Goal: Information Seeking & Learning: Find specific fact

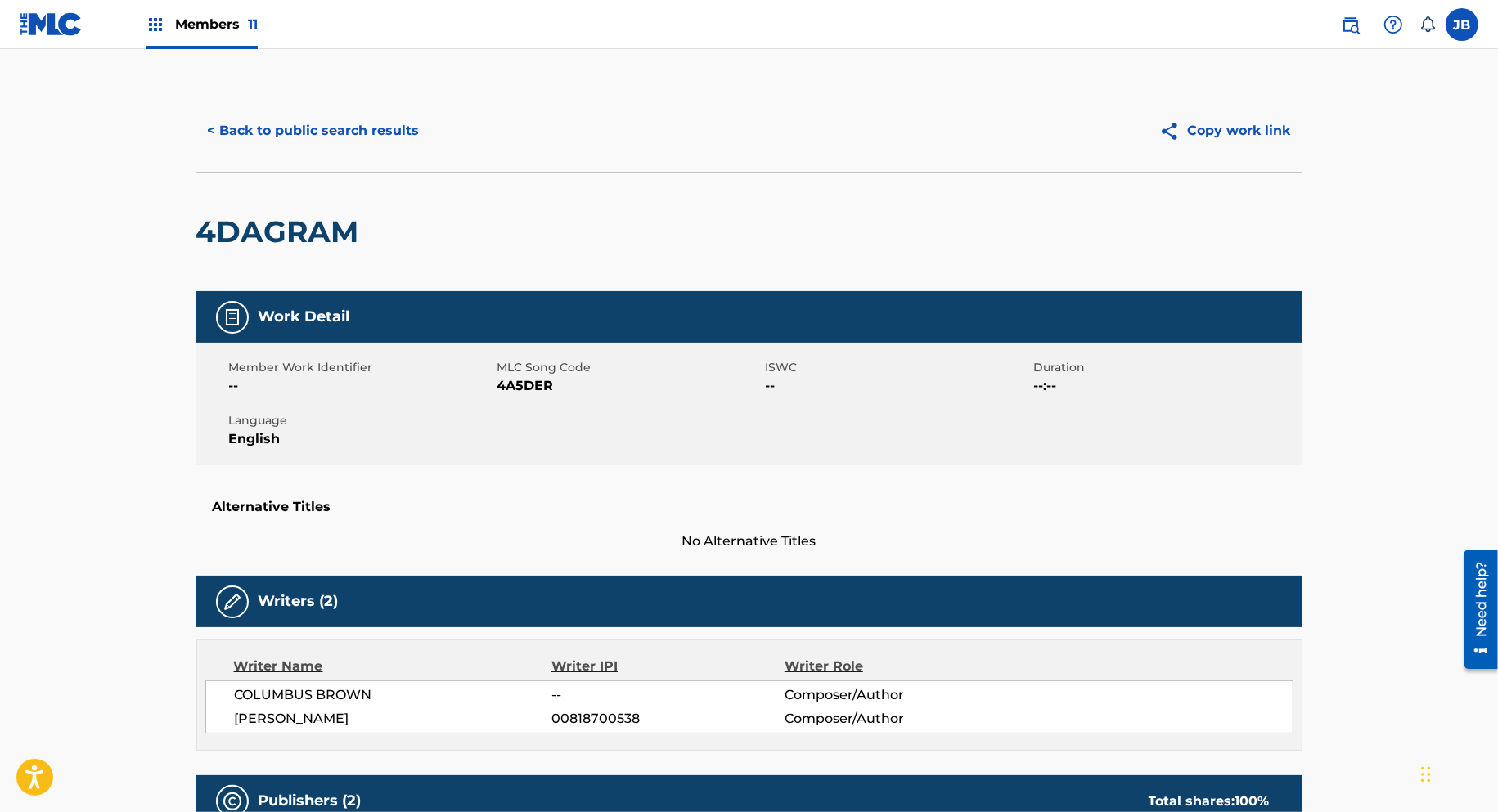
click at [305, 117] on button "< Back to public search results" at bounding box center [314, 131] width 235 height 41
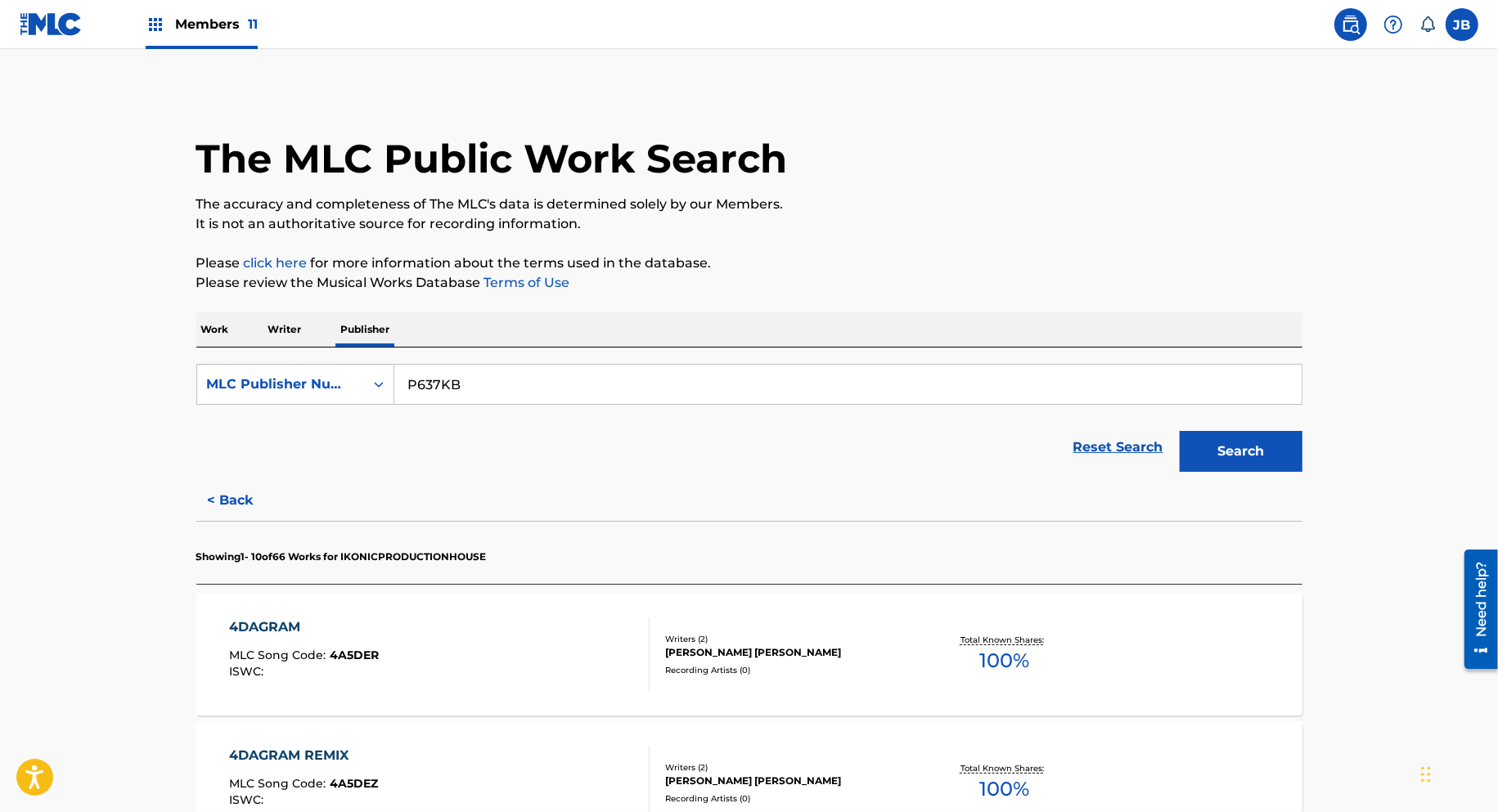
click at [210, 334] on p "Work" at bounding box center [215, 329] width 38 height 34
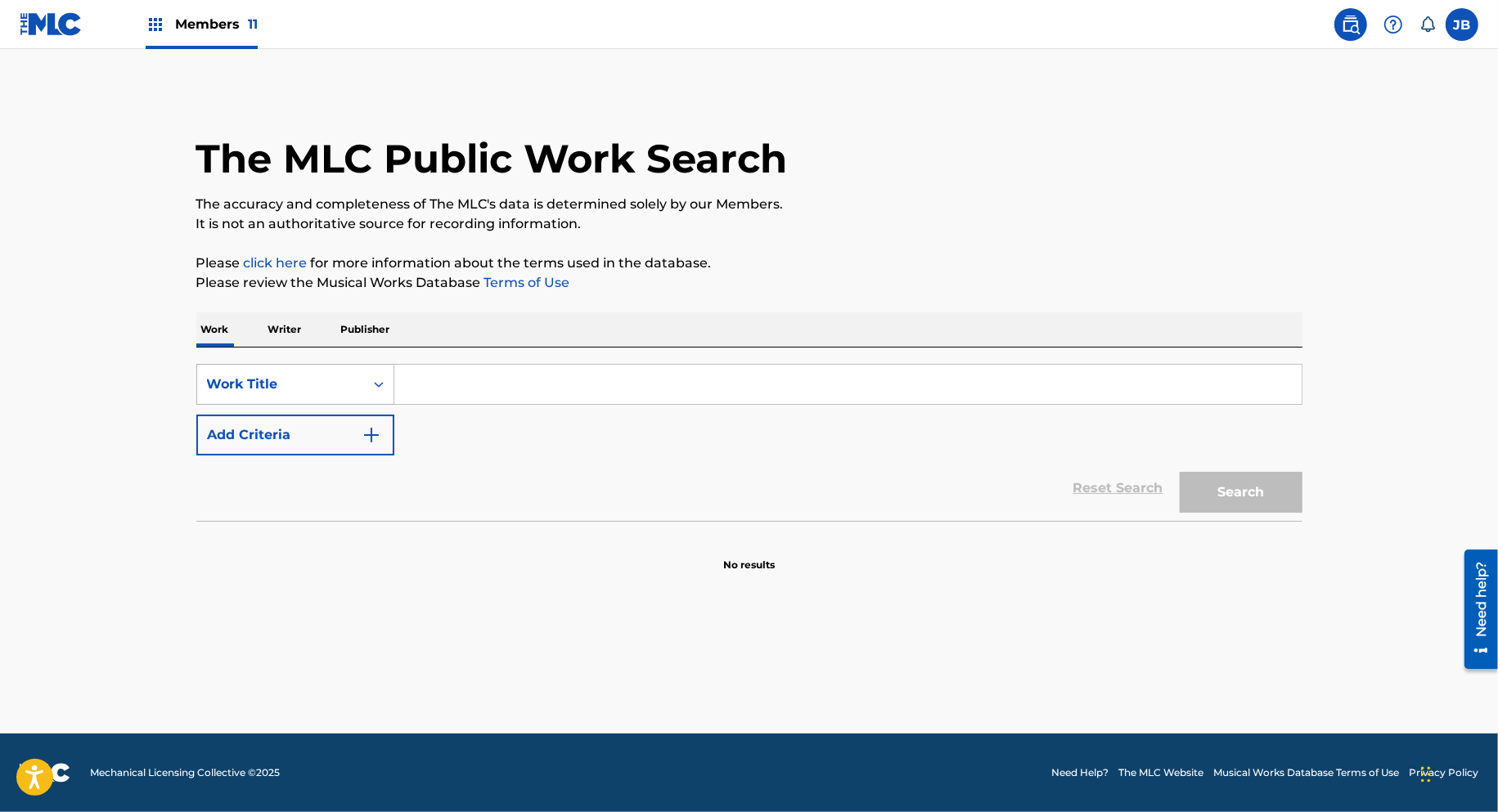
click at [308, 387] on div "Work Title" at bounding box center [281, 385] width 148 height 19
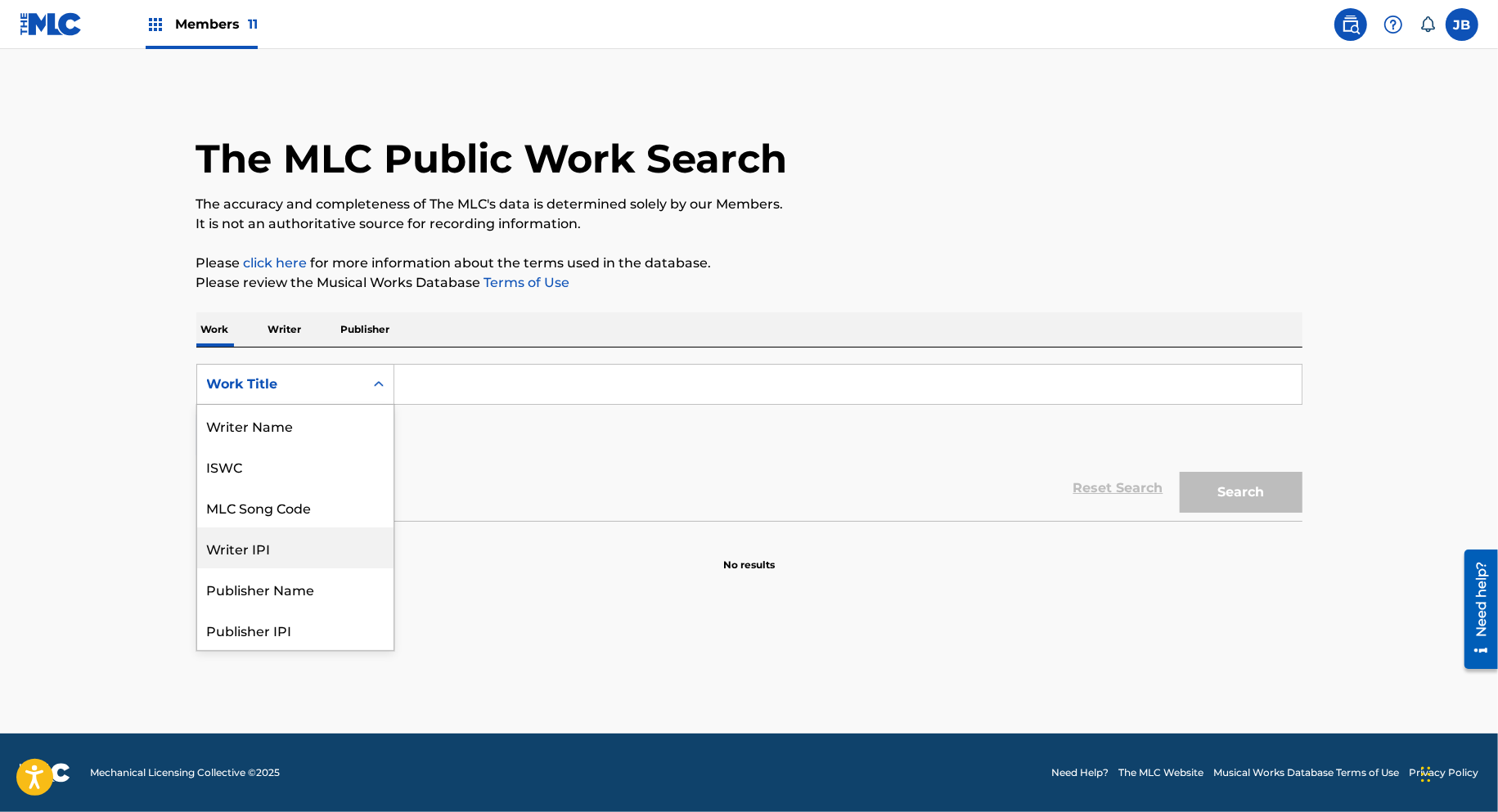
scroll to position [82, 0]
click at [308, 434] on div "MLC Song Code" at bounding box center [295, 425] width 196 height 41
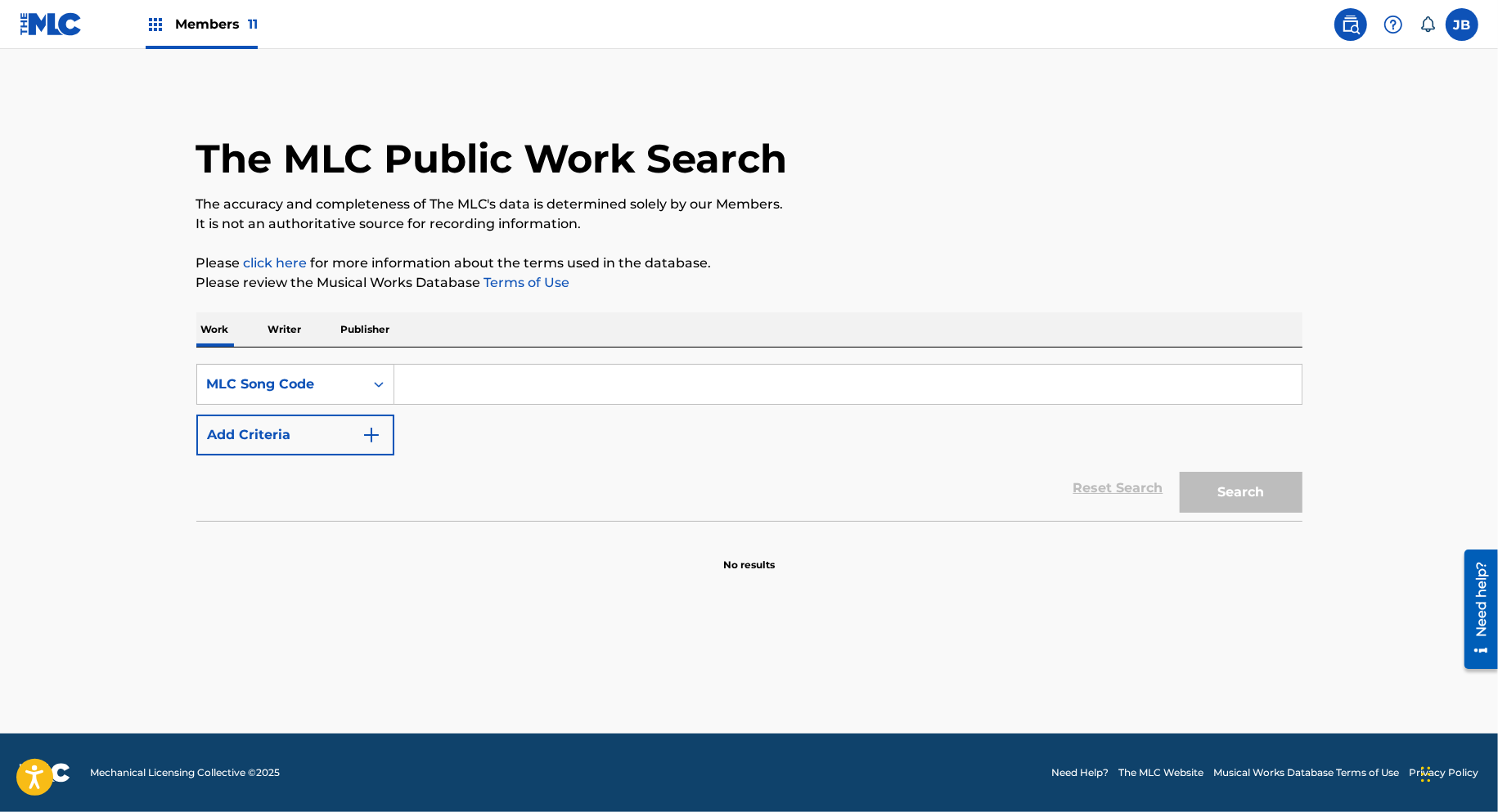
click at [426, 387] on input "Search Form" at bounding box center [848, 385] width 907 height 39
paste input "fi7dlj"
type input "fi7dlj"
click at [1179, 472] on button "Search" at bounding box center [1241, 492] width 122 height 41
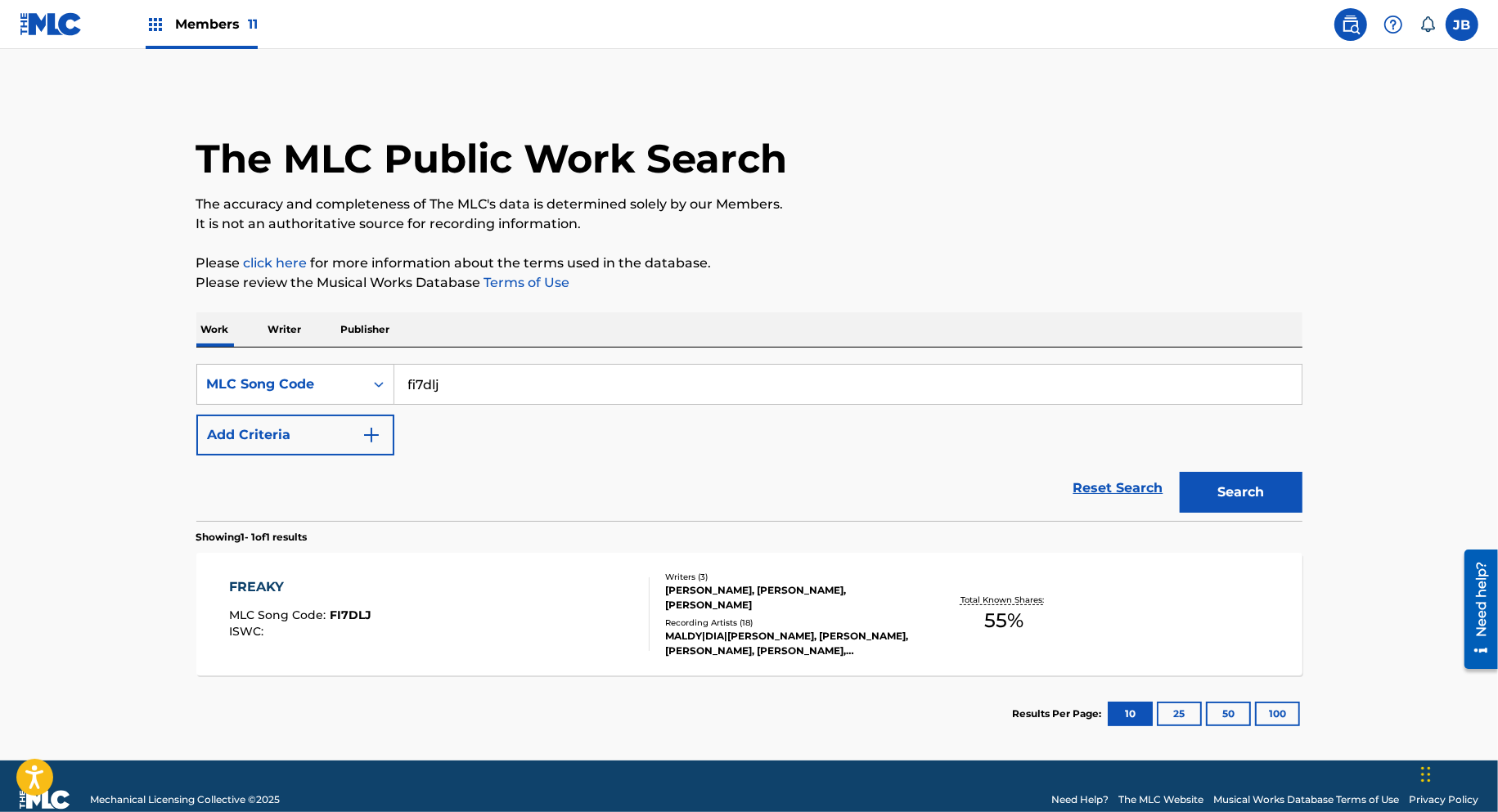
click at [546, 626] on div "FREAKY MLC Song Code : FI7DLJ ISWC :" at bounding box center [439, 614] width 421 height 74
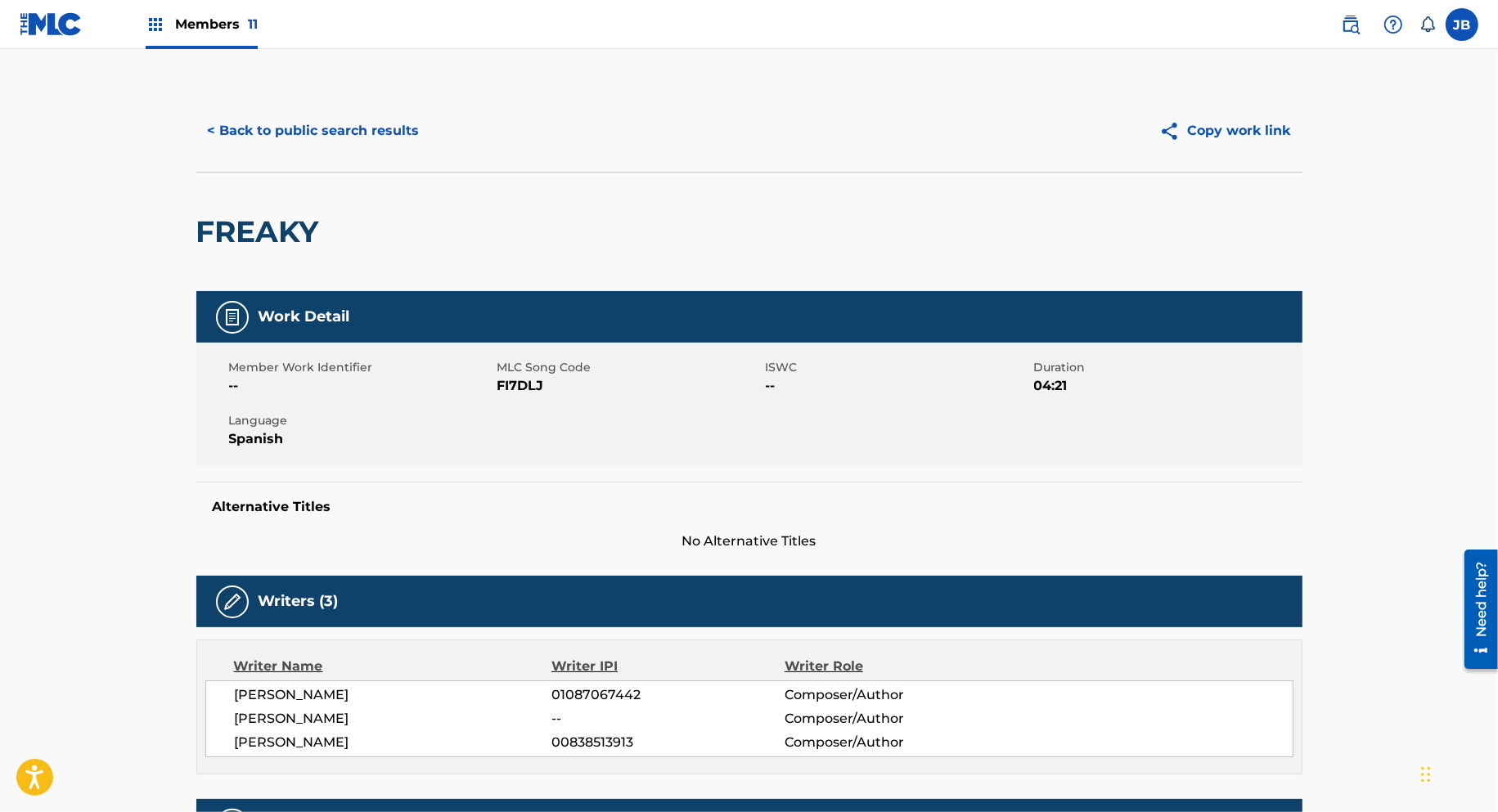
click at [267, 139] on button "< Back to public search results" at bounding box center [314, 131] width 235 height 41
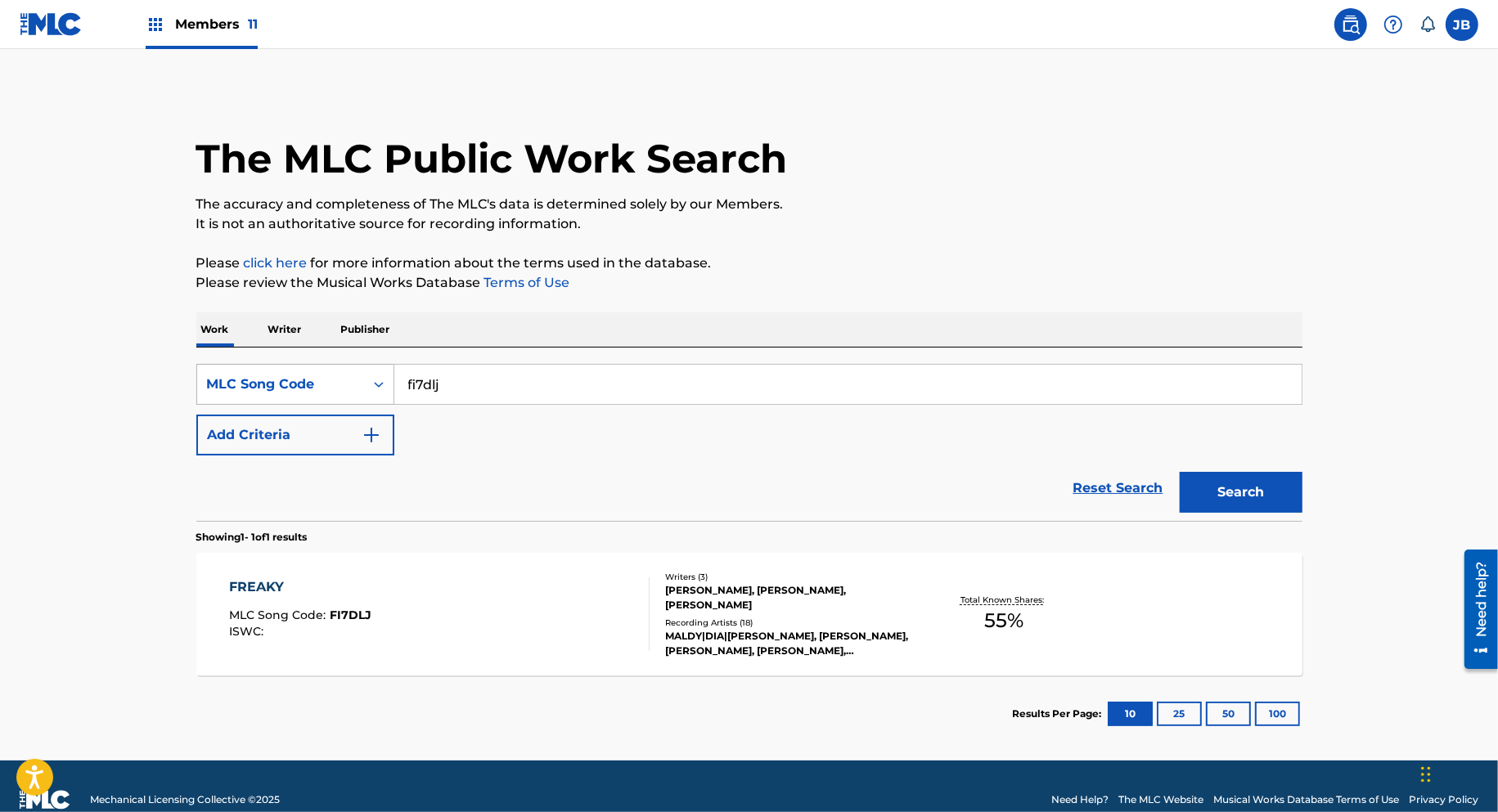
click at [319, 381] on div "MLC Song Code" at bounding box center [281, 385] width 148 height 19
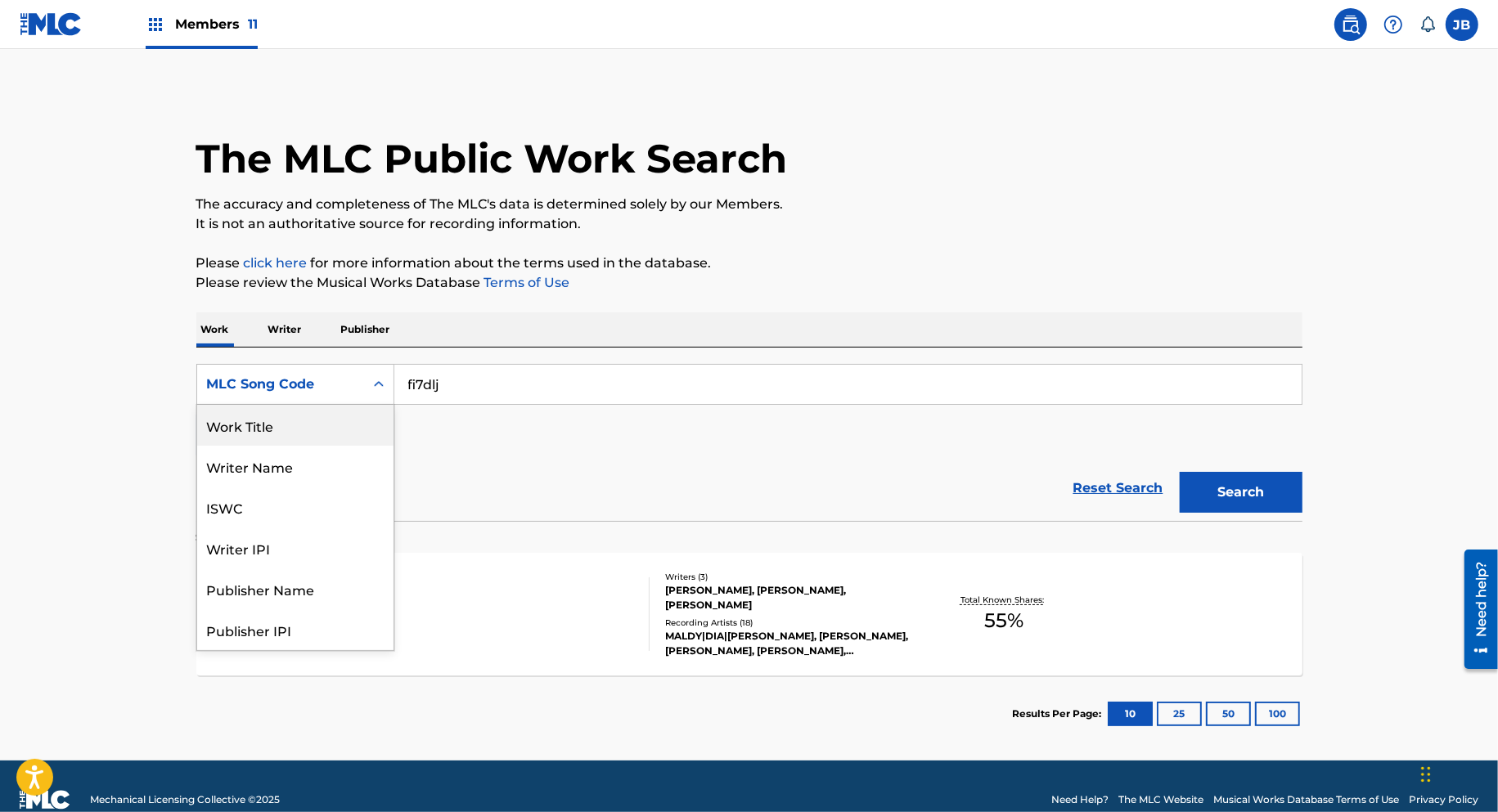
click at [299, 430] on div "Work Title" at bounding box center [295, 425] width 196 height 41
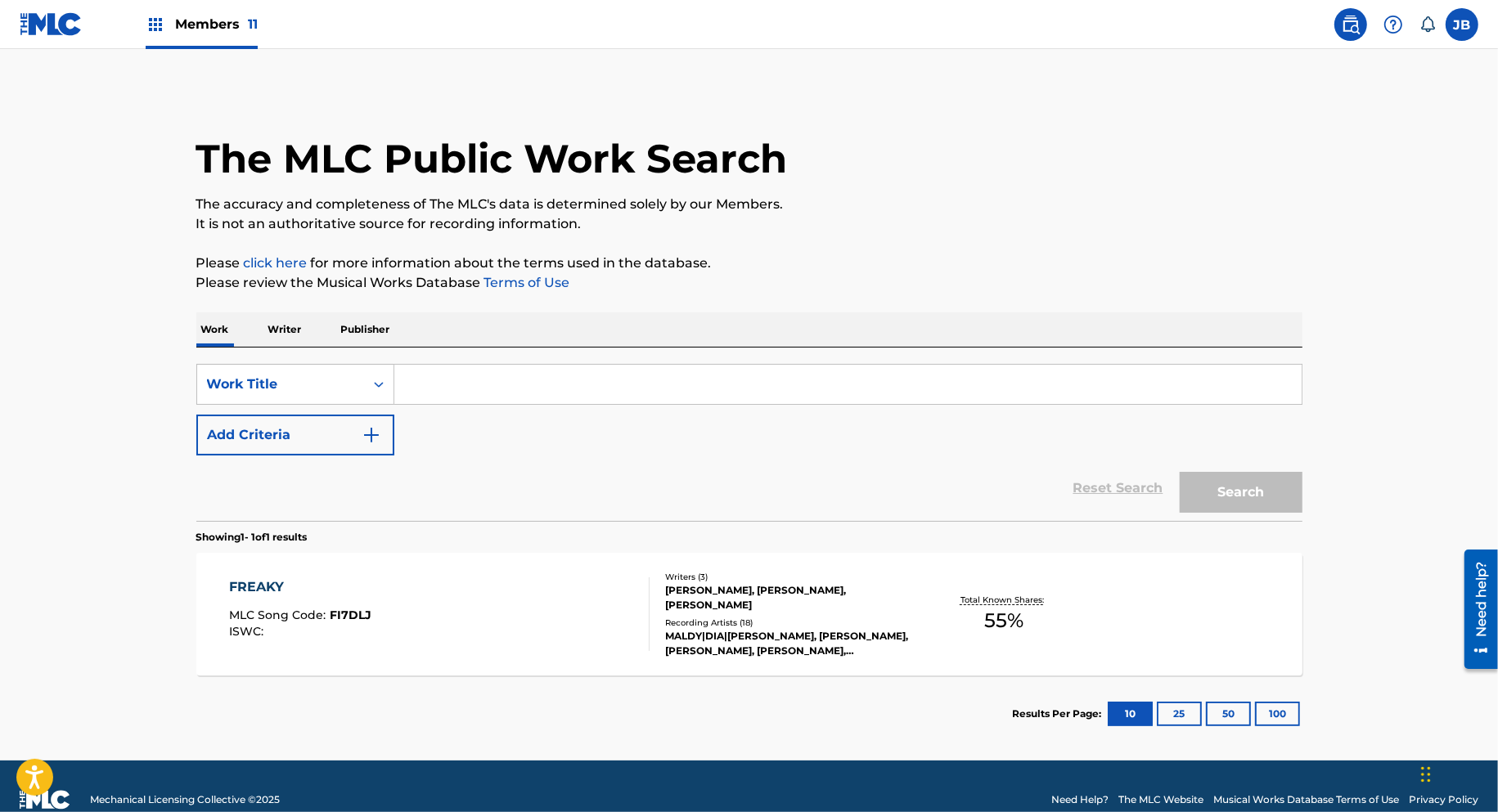
click at [444, 386] on input "Search Form" at bounding box center [848, 385] width 907 height 39
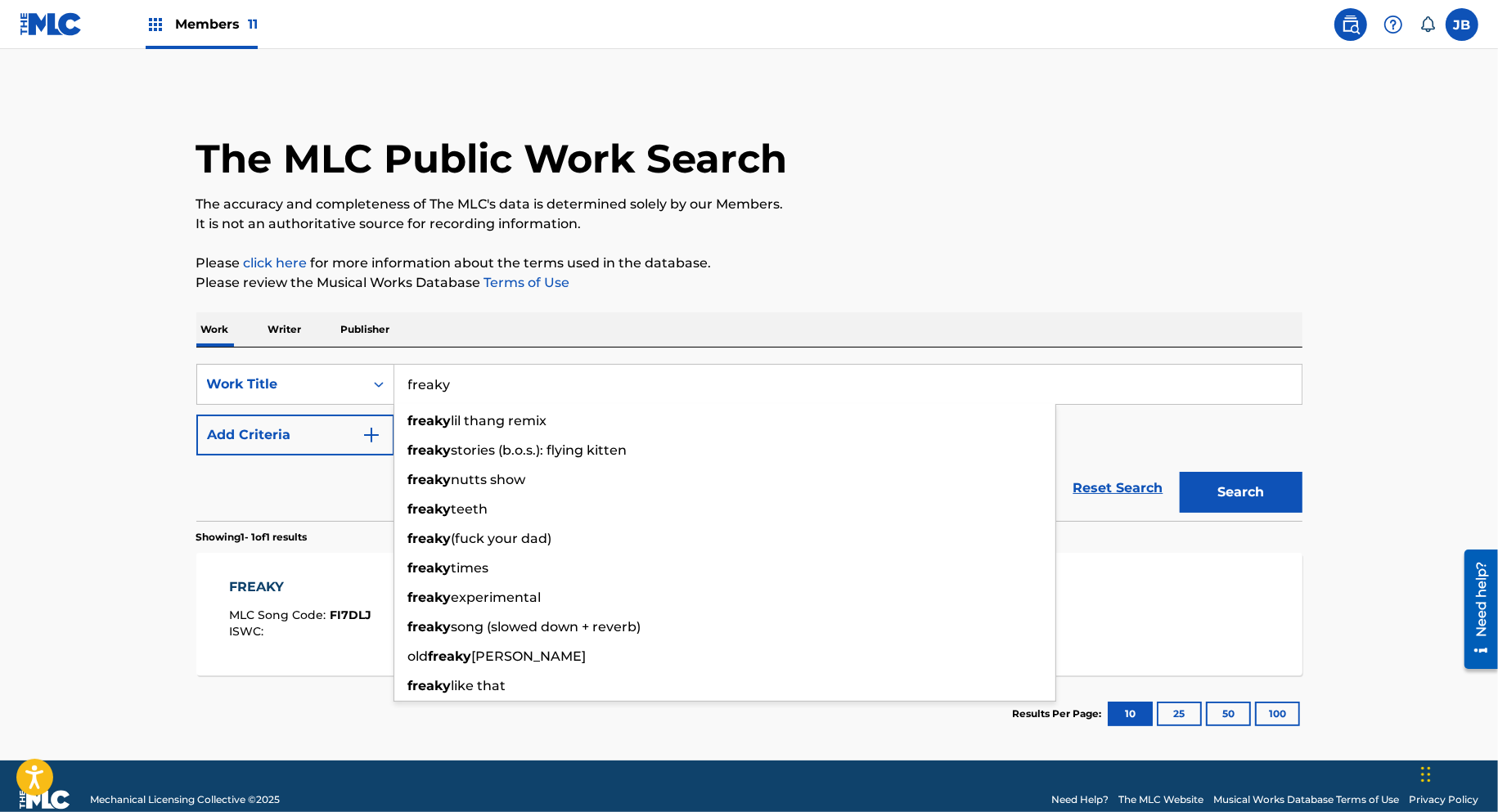
type input "freaky"
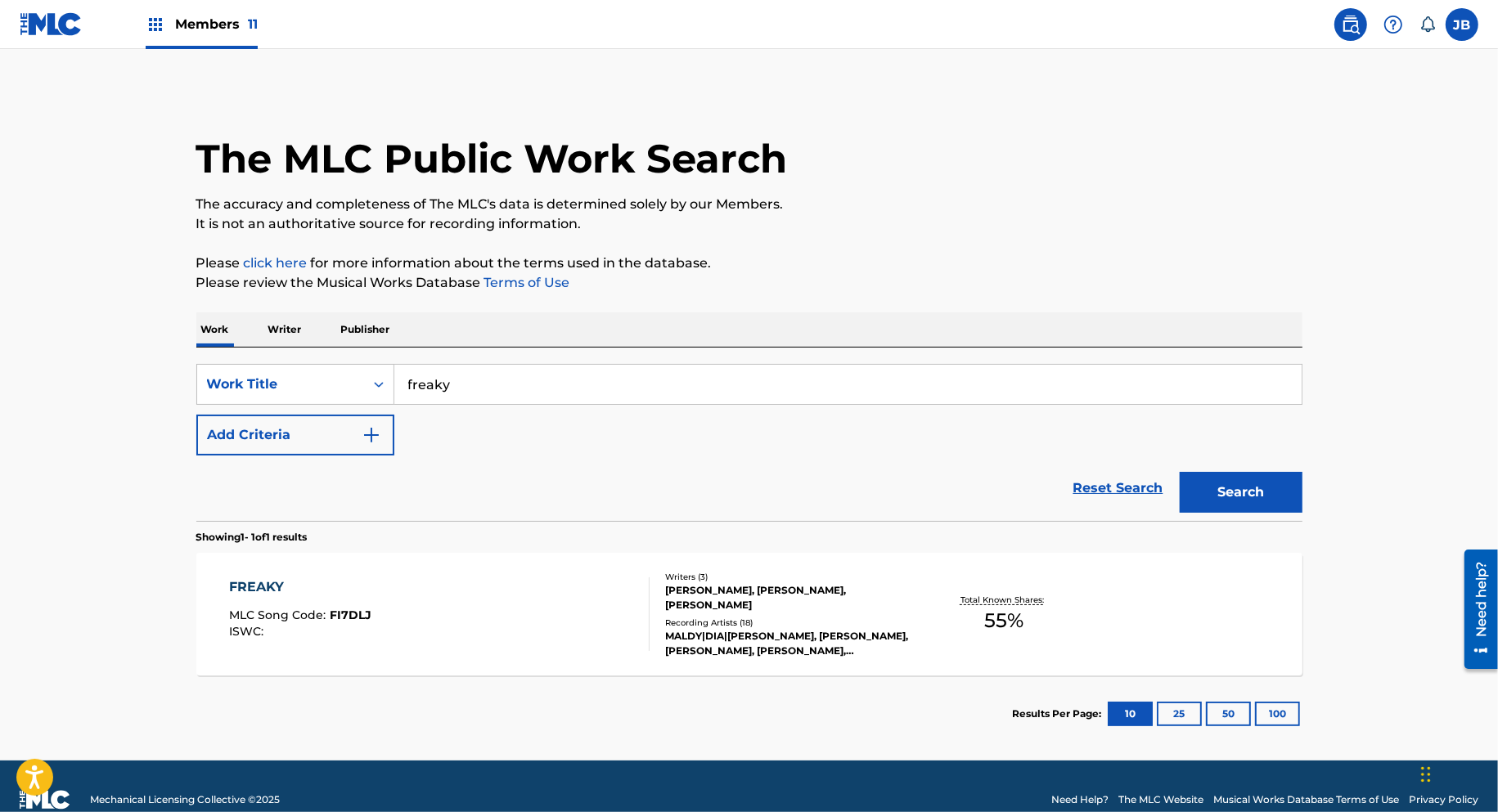
click at [317, 440] on button "Add Criteria" at bounding box center [295, 435] width 198 height 41
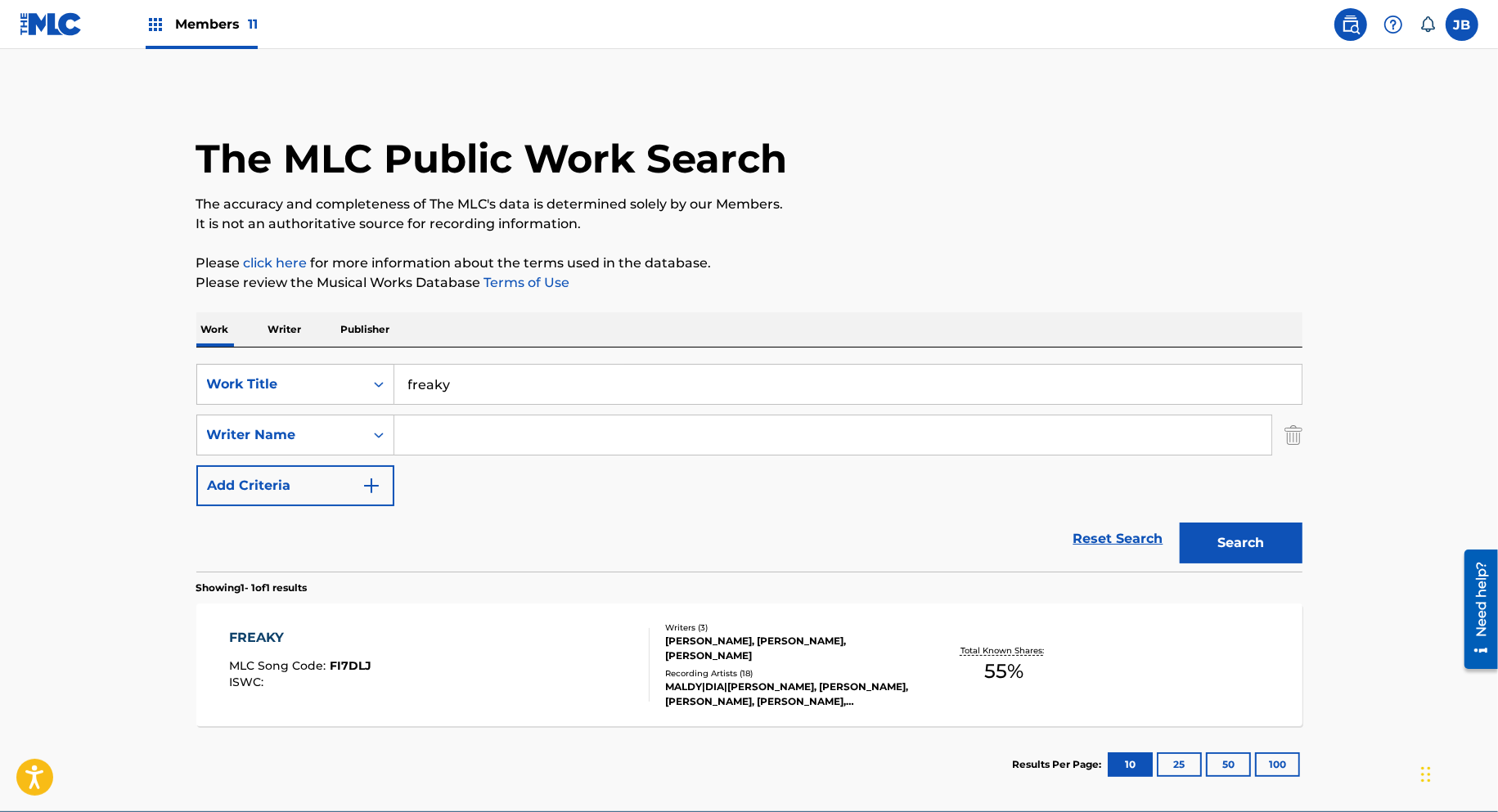
click at [416, 440] on input "Search Form" at bounding box center [833, 435] width 877 height 39
type input "a"
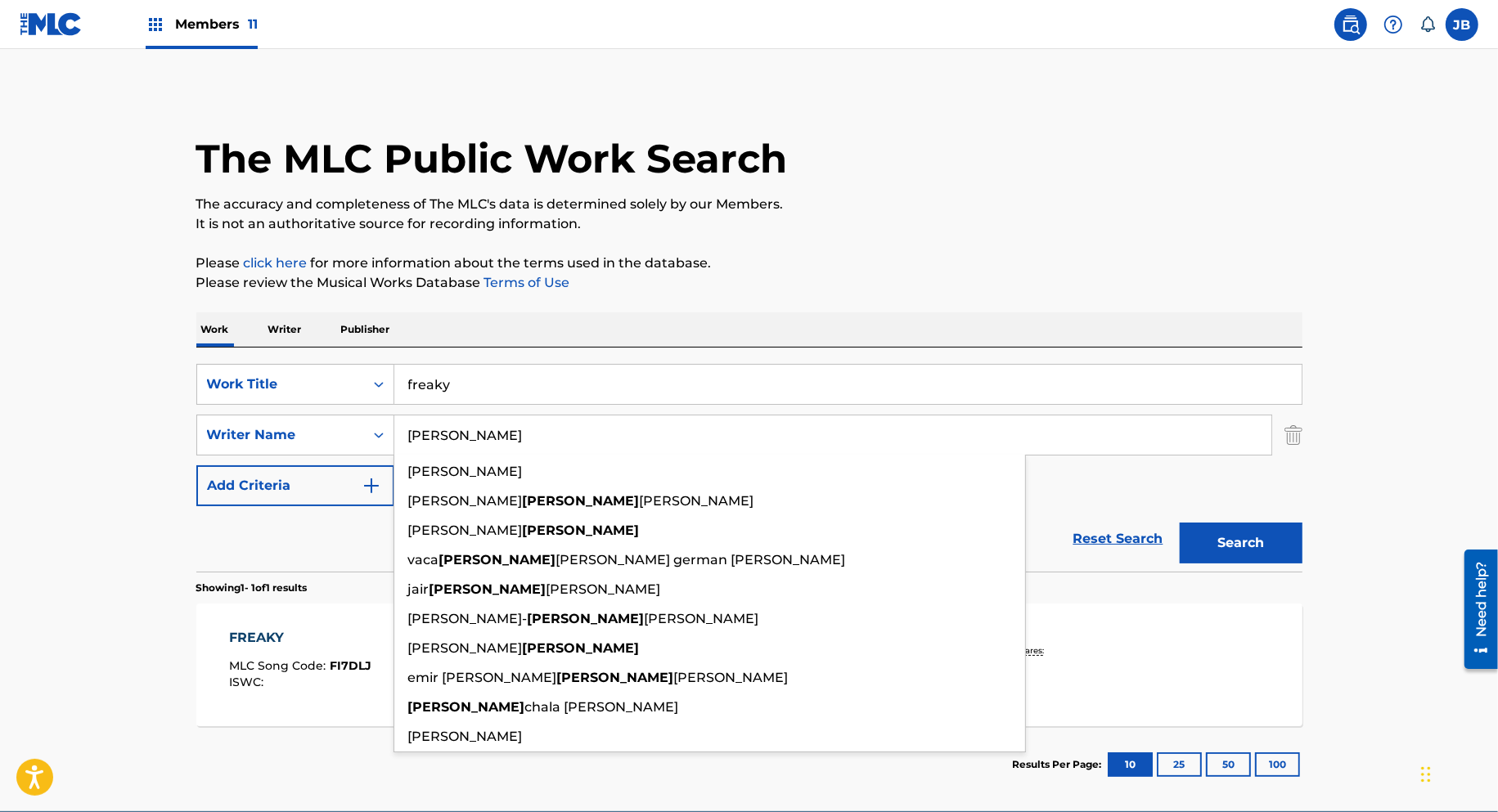
type input "[PERSON_NAME]"
click at [1179, 523] on button "Search" at bounding box center [1241, 543] width 122 height 41
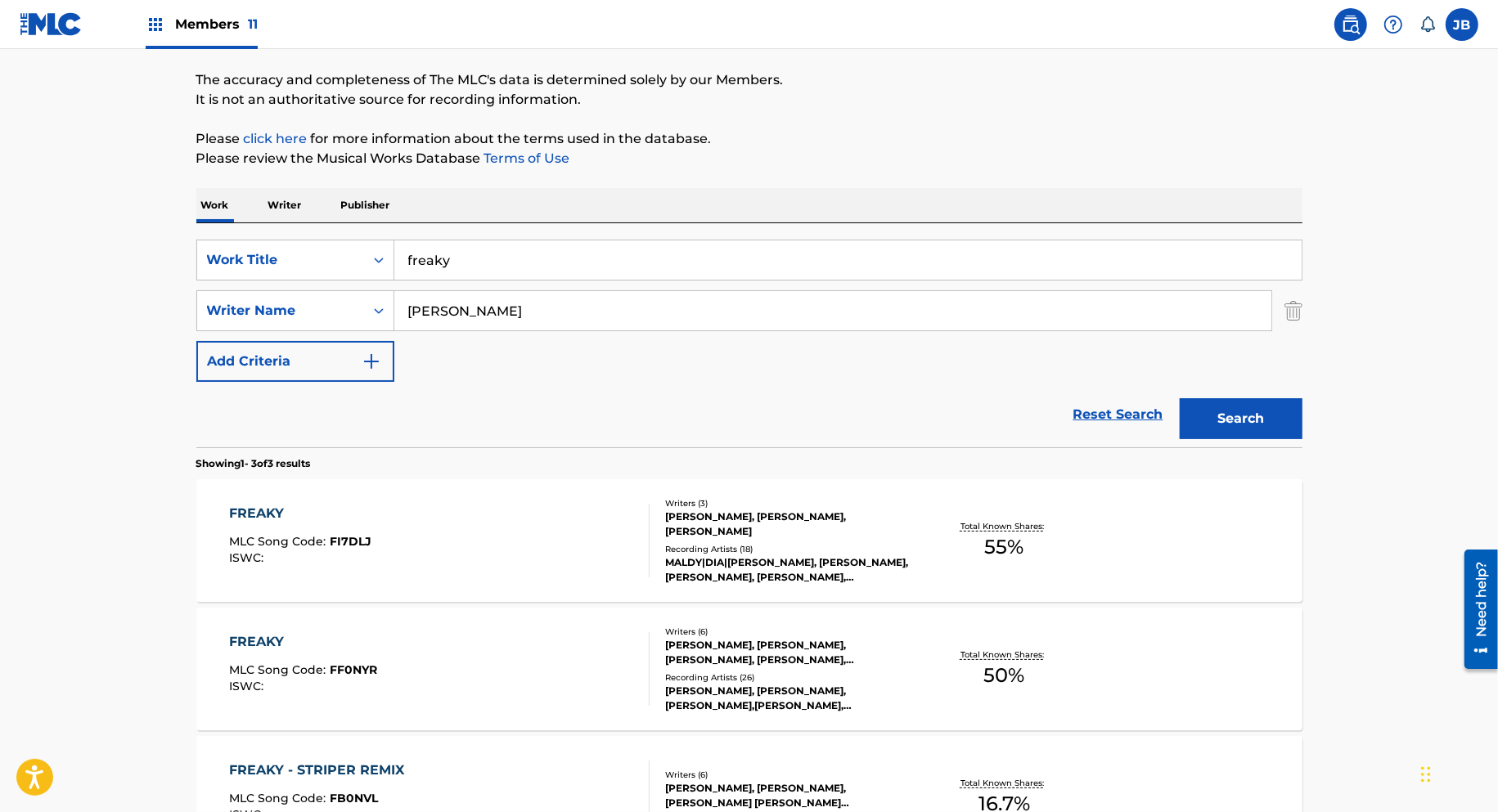
scroll to position [242, 0]
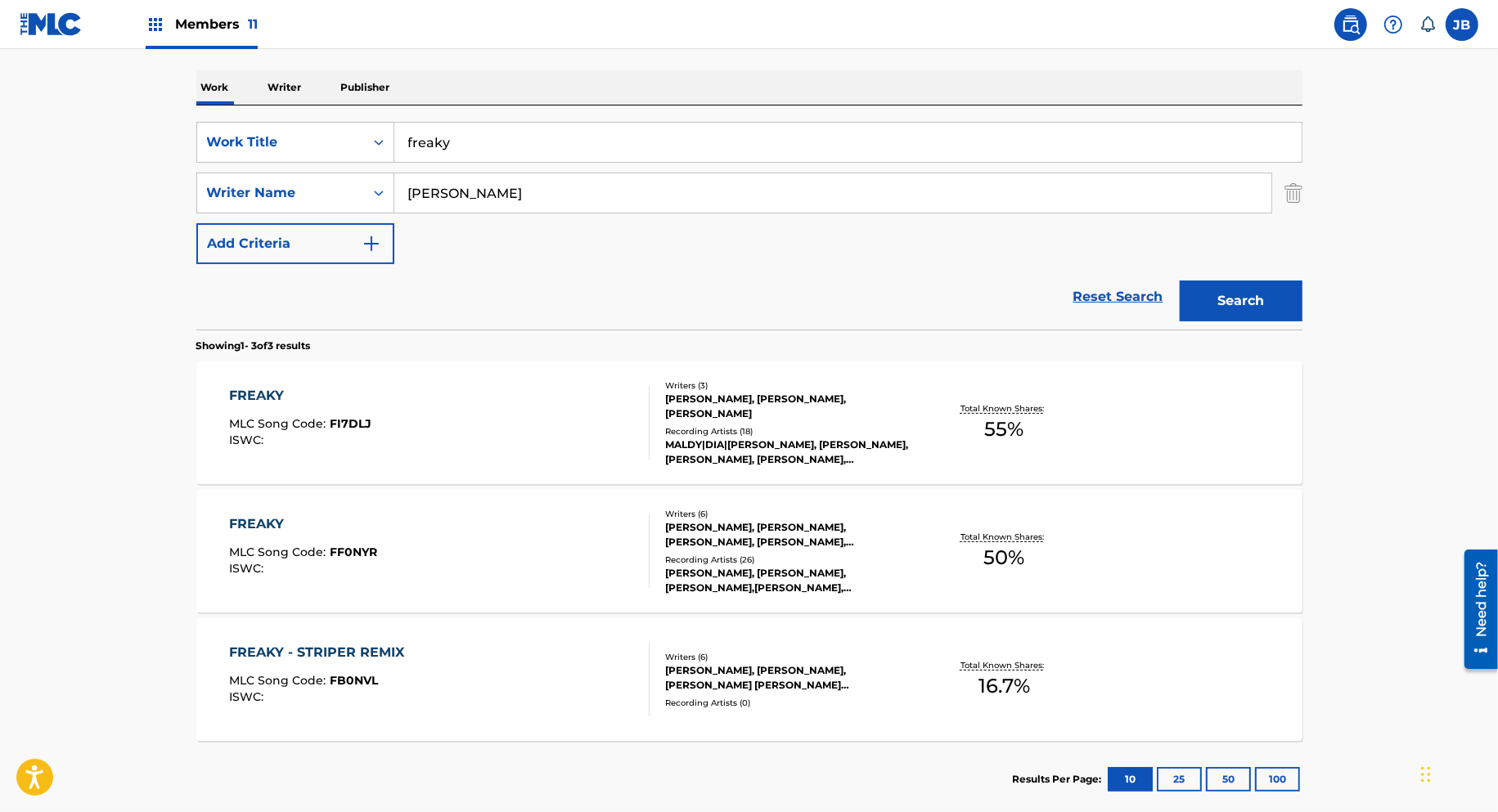
click at [615, 423] on div "FREAKY MLC Song Code : FI7DLJ ISWC :" at bounding box center [439, 423] width 421 height 74
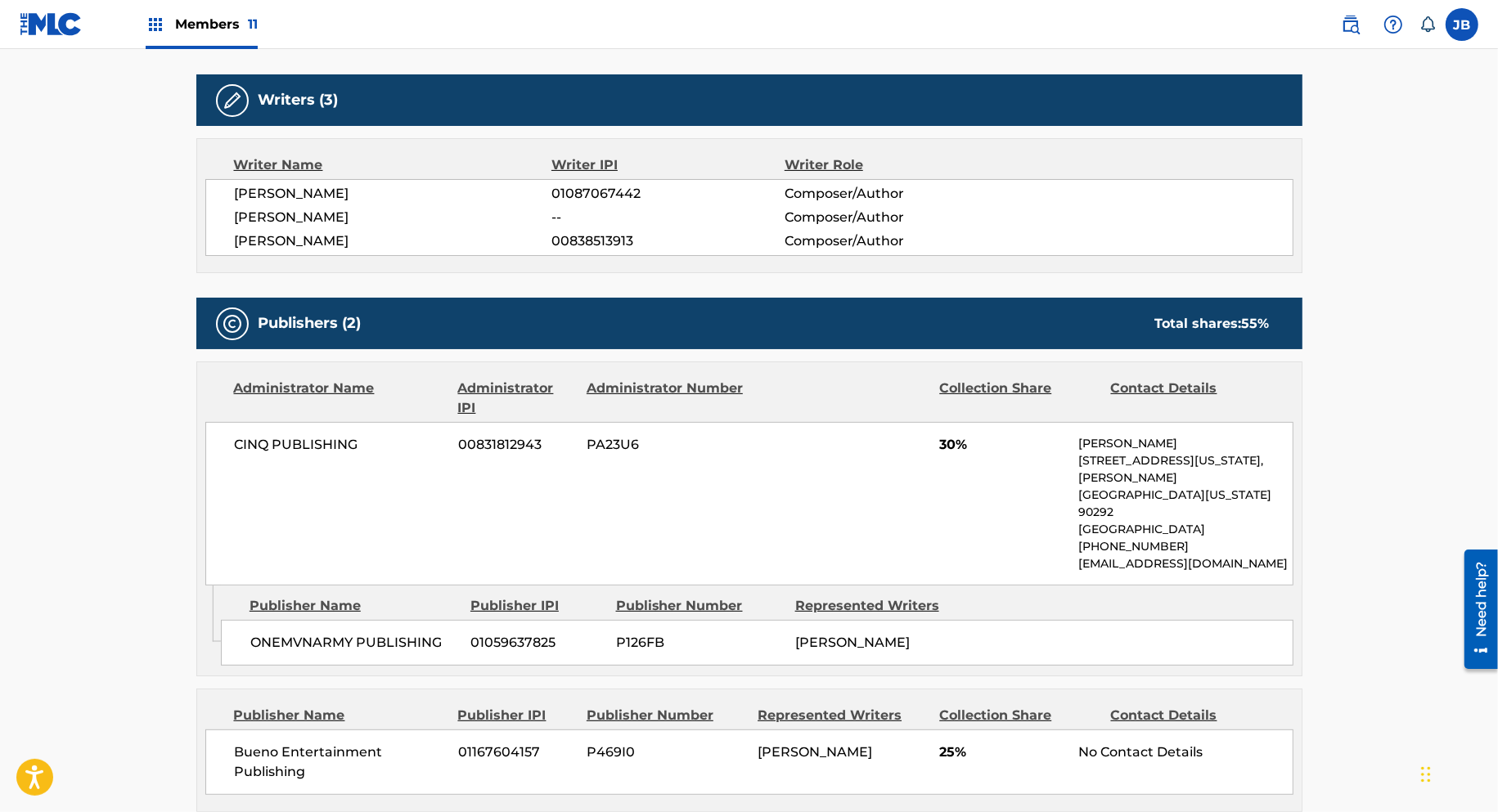
scroll to position [493, 0]
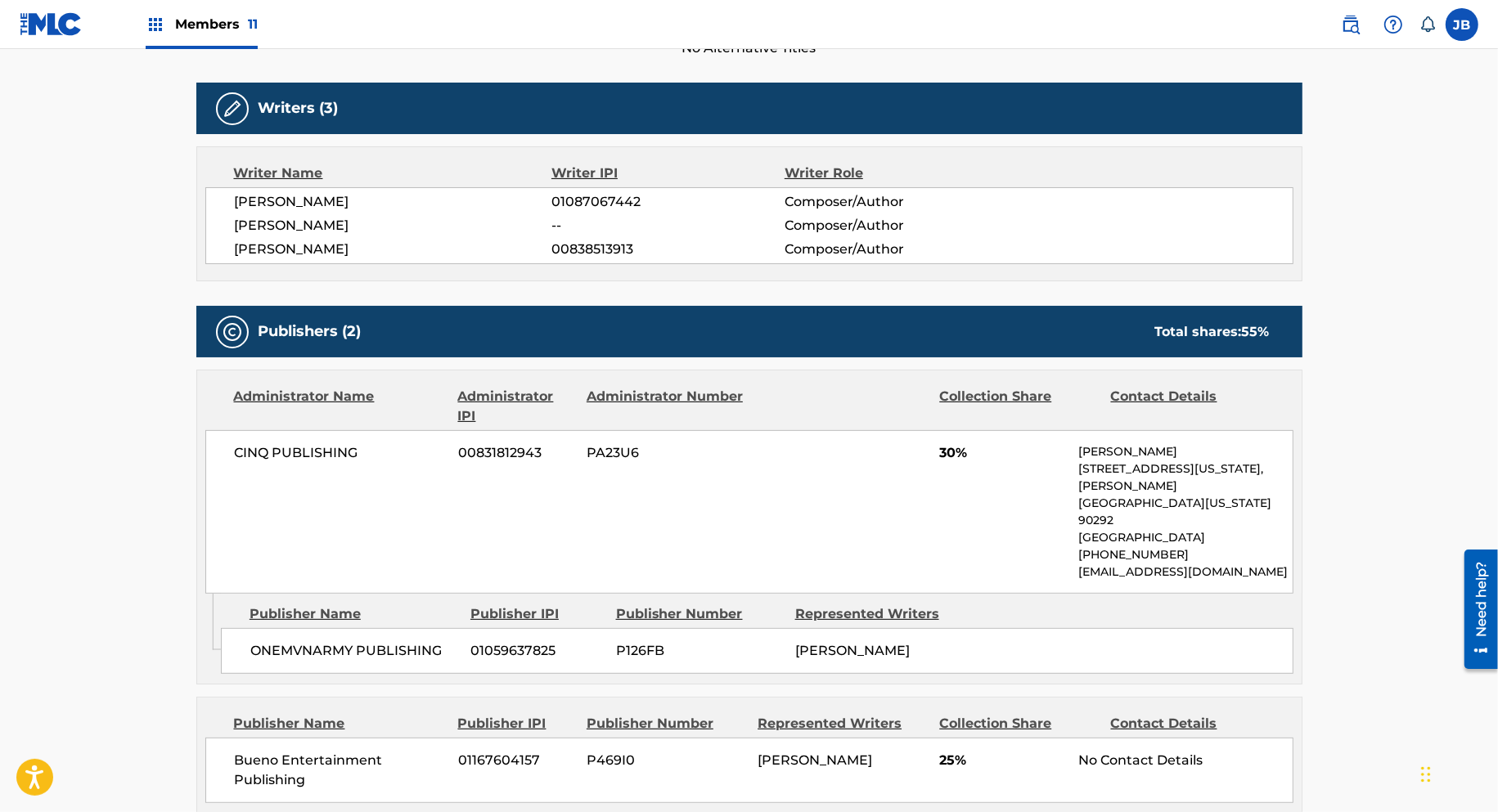
click at [328, 221] on span "[PERSON_NAME]" at bounding box center [393, 225] width 318 height 19
copy div "[PERSON_NAME]"
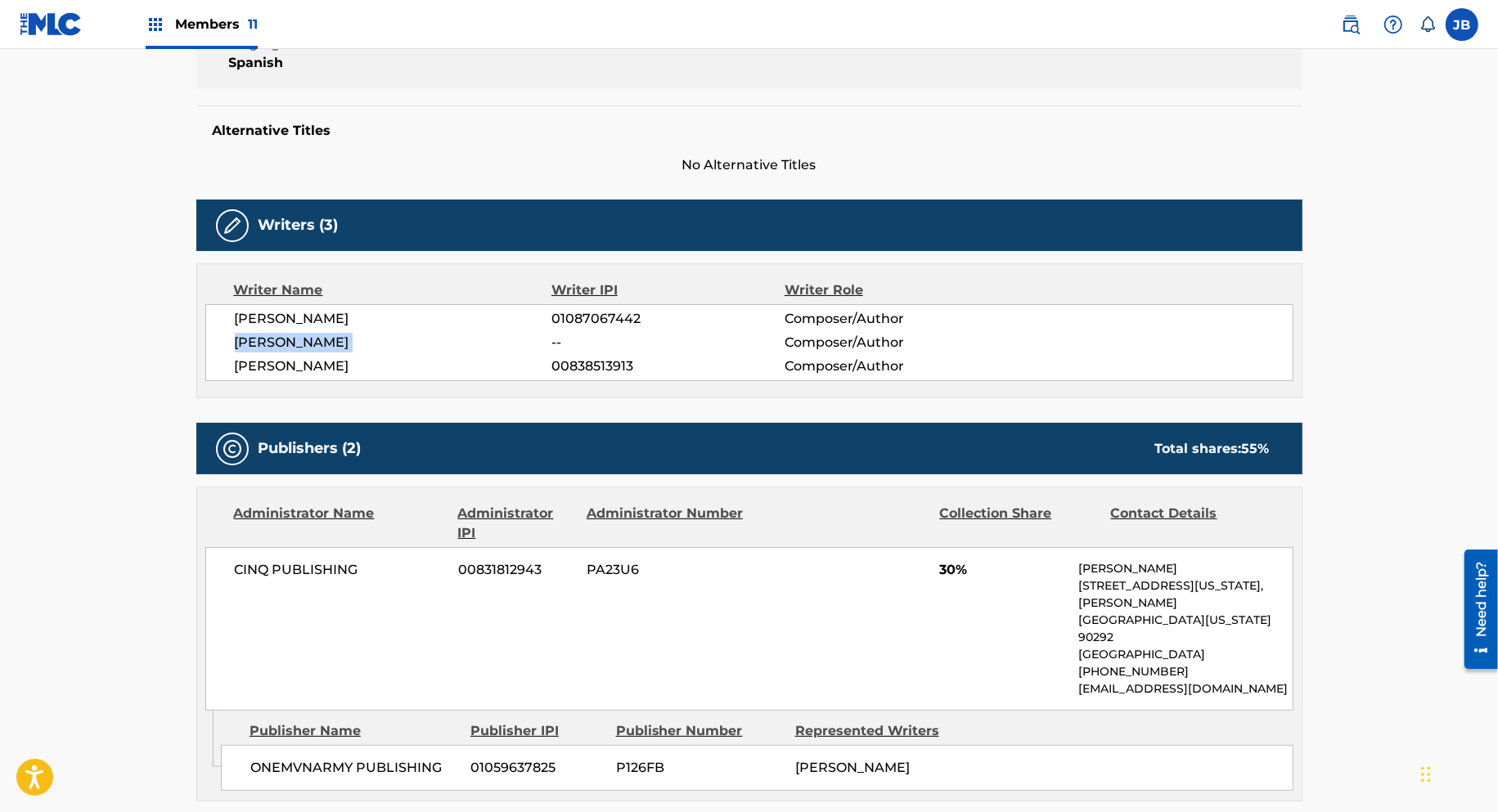
scroll to position [0, 0]
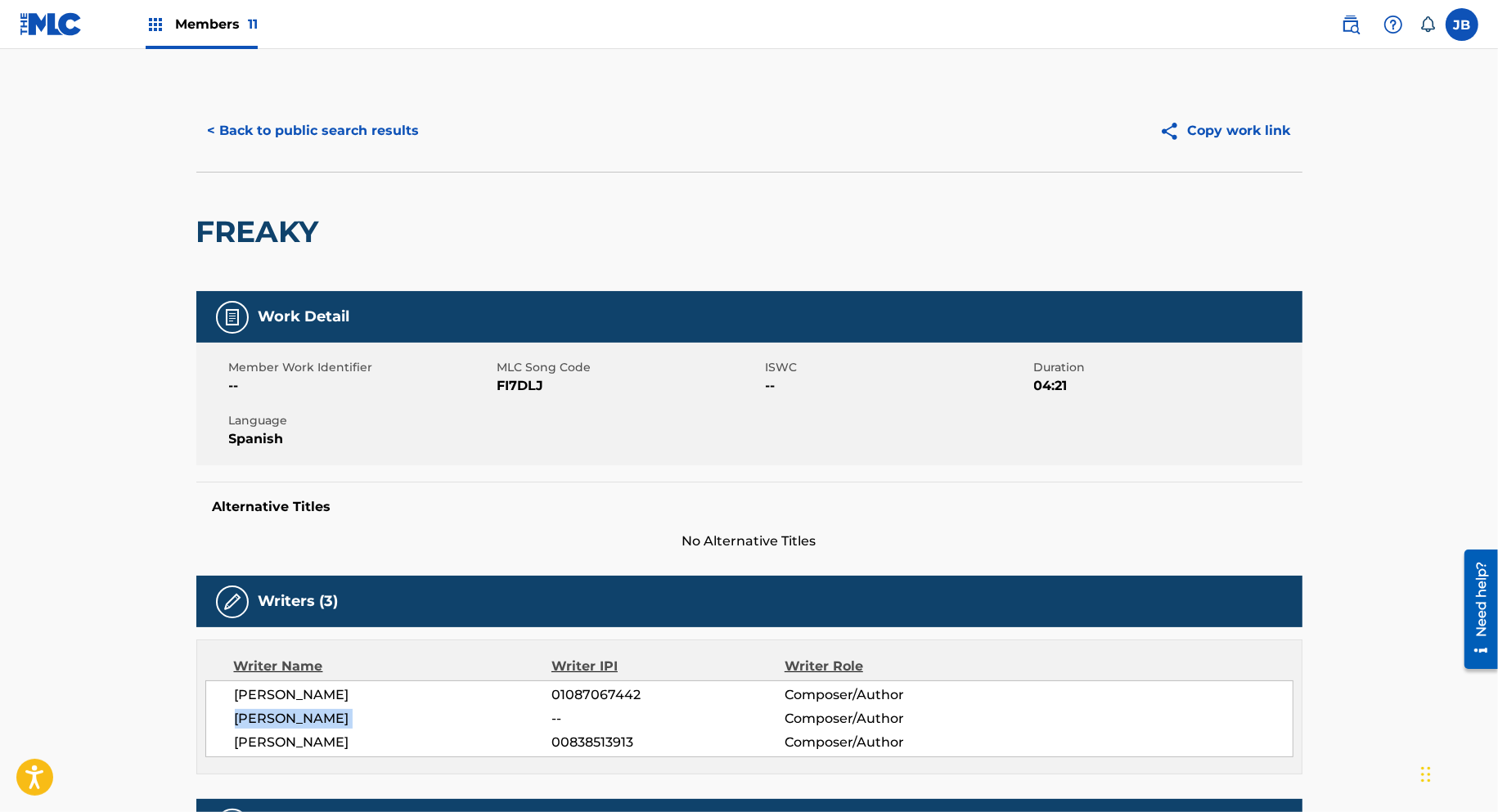
click at [323, 140] on button "< Back to public search results" at bounding box center [314, 131] width 235 height 41
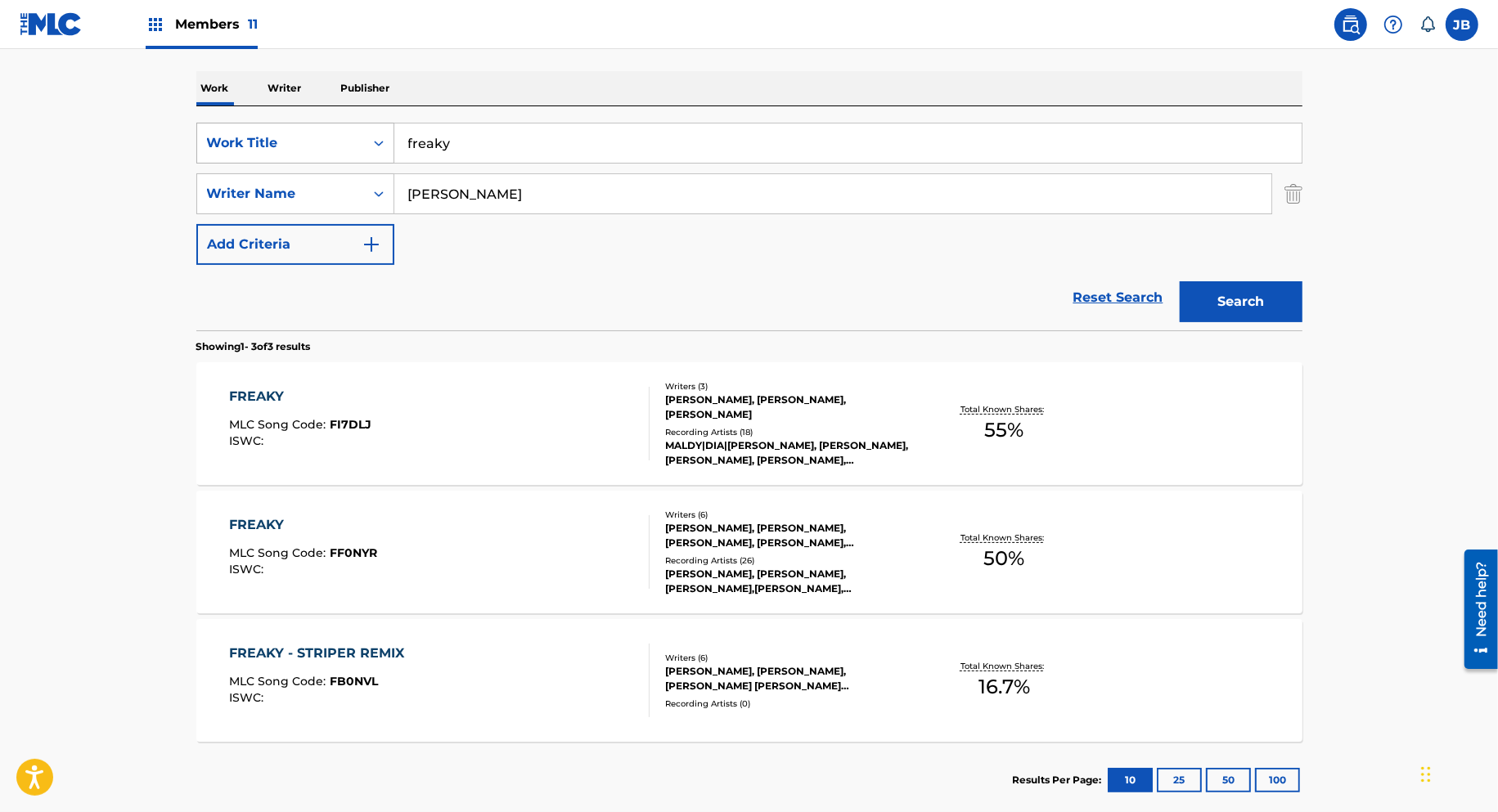
click at [297, 144] on div "Work Title" at bounding box center [281, 143] width 148 height 19
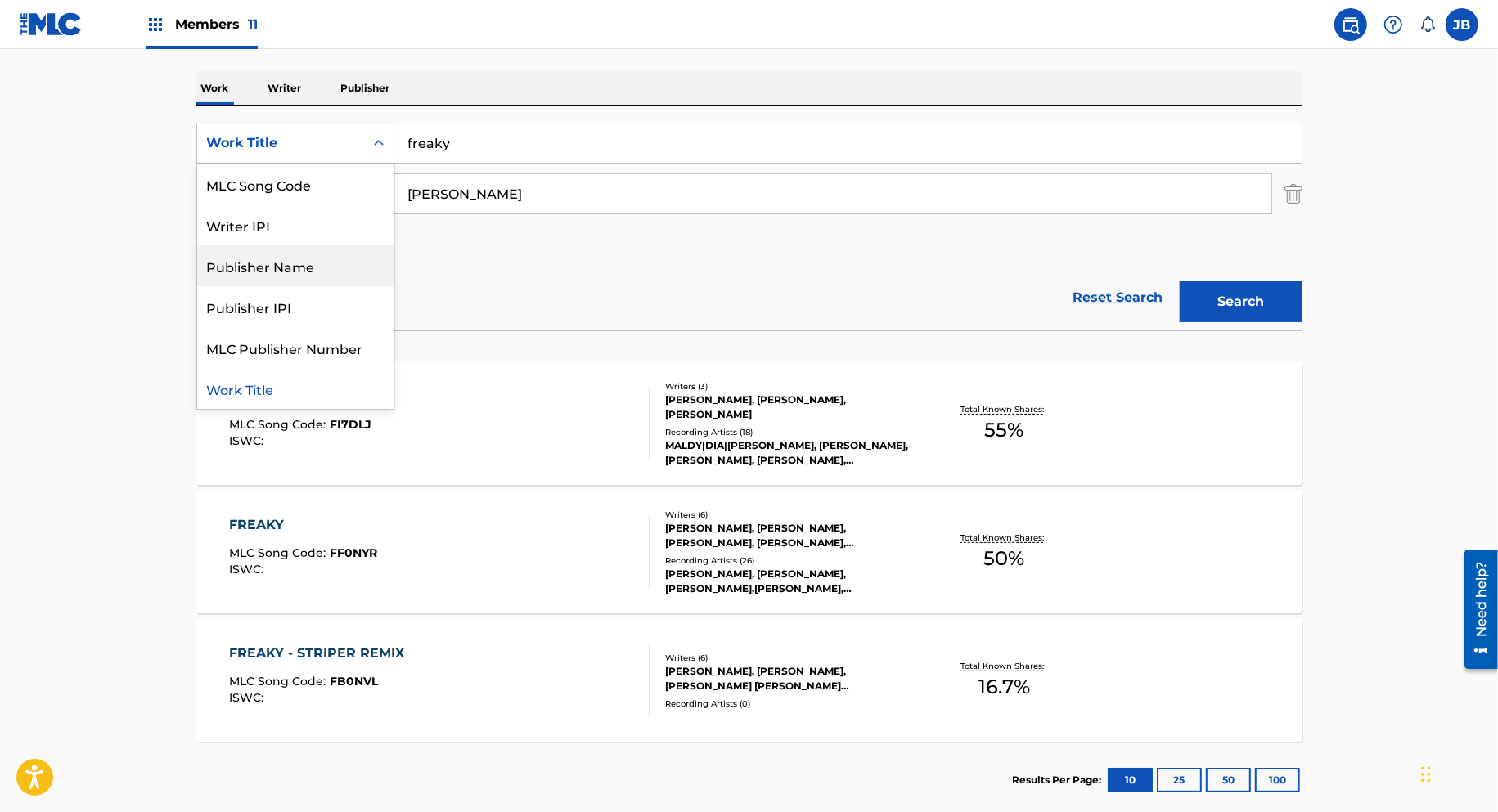
scroll to position [0, 0]
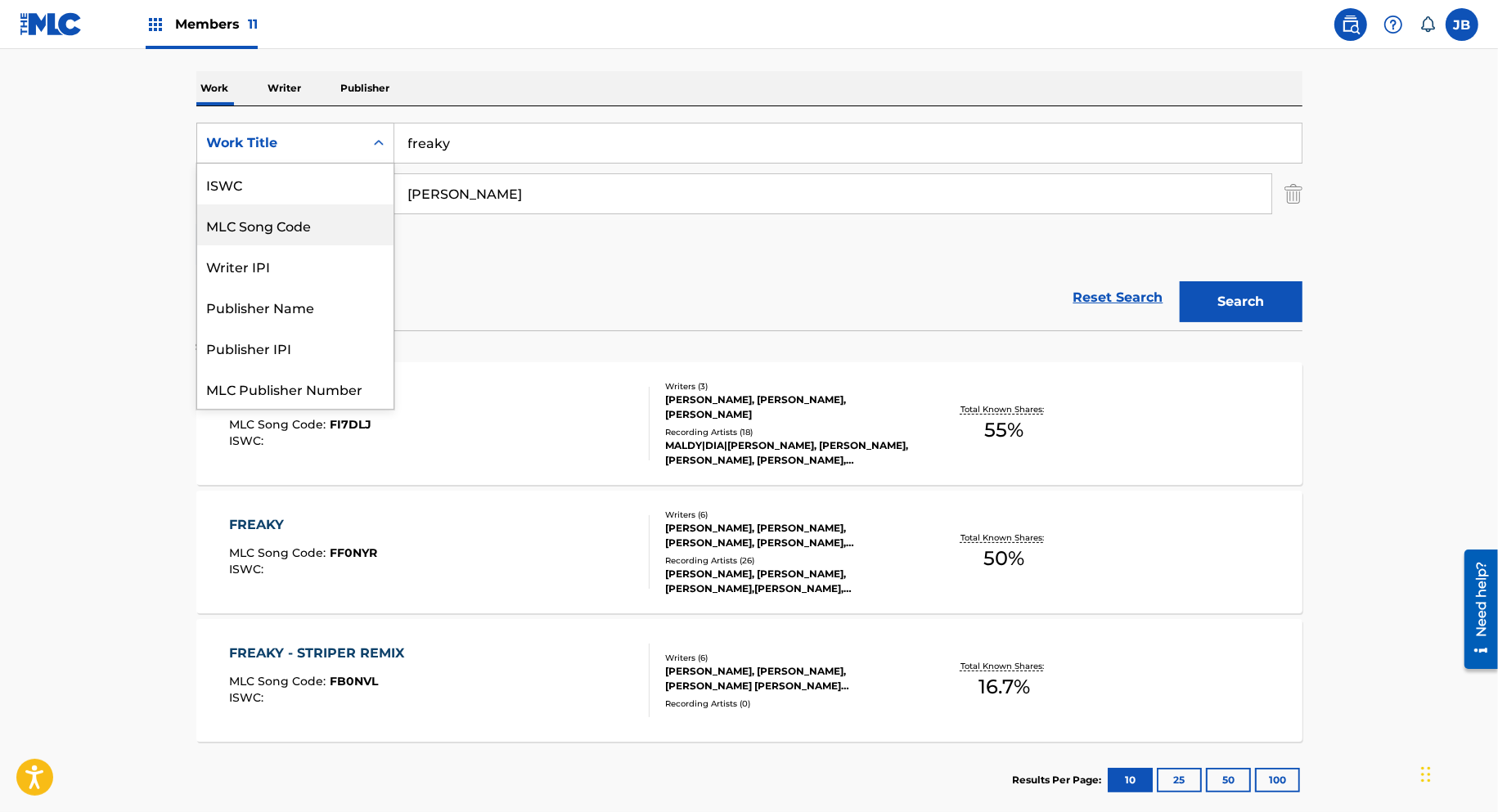
click at [294, 225] on div "MLC Song Code" at bounding box center [295, 225] width 196 height 41
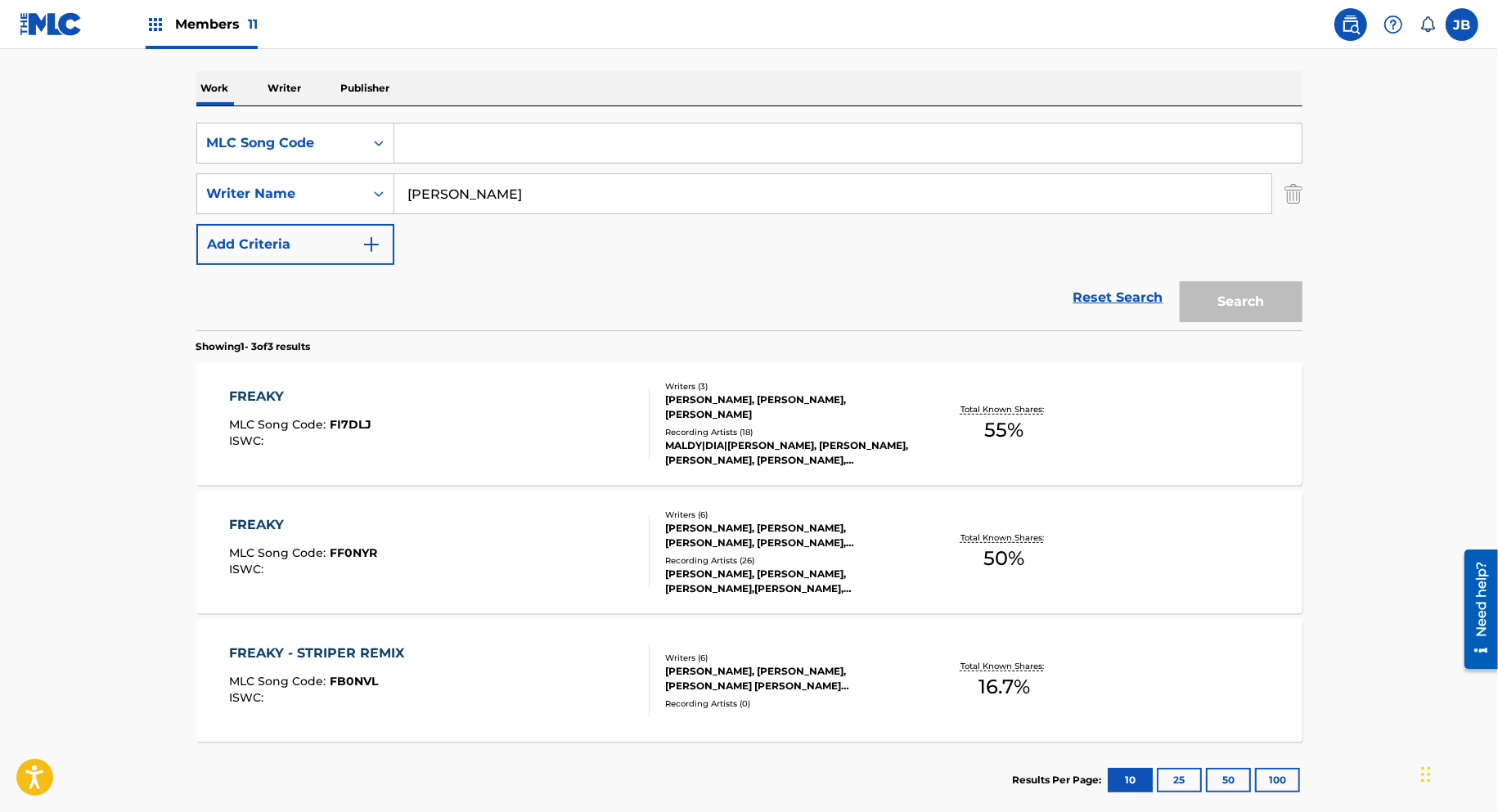
click at [463, 135] on input "Search Form" at bounding box center [848, 143] width 907 height 39
paste input "m2537z"
type input "m2537z"
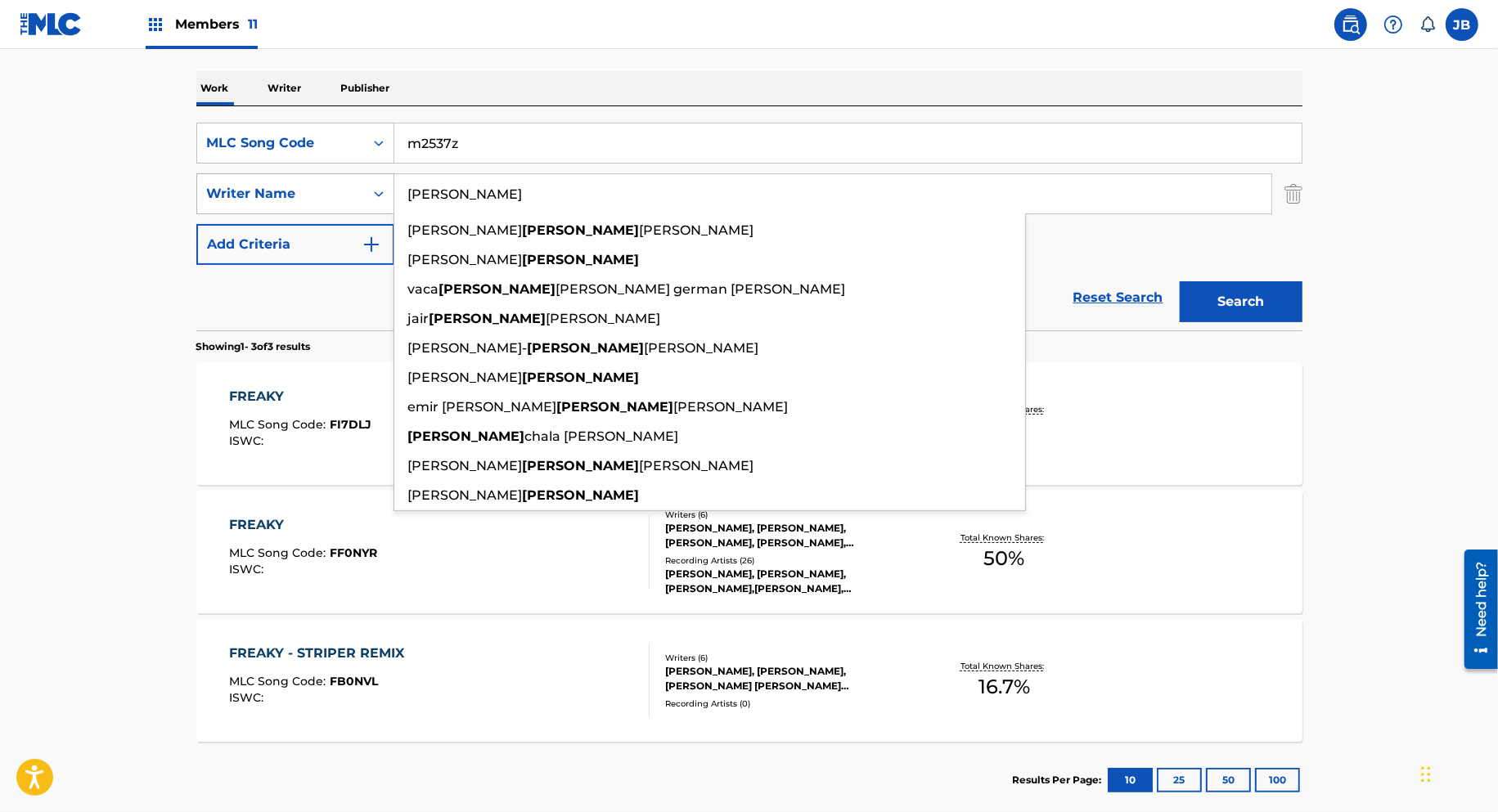
drag, startPoint x: 462, startPoint y: 190, endPoint x: 365, endPoint y: 185, distance: 97.1
click at [365, 185] on div "SearchWithCriteria9b9c8840-cb30-4143-9c0a-f5b18d814d06 Writer Name [PERSON_NAME…" at bounding box center [749, 194] width 1106 height 41
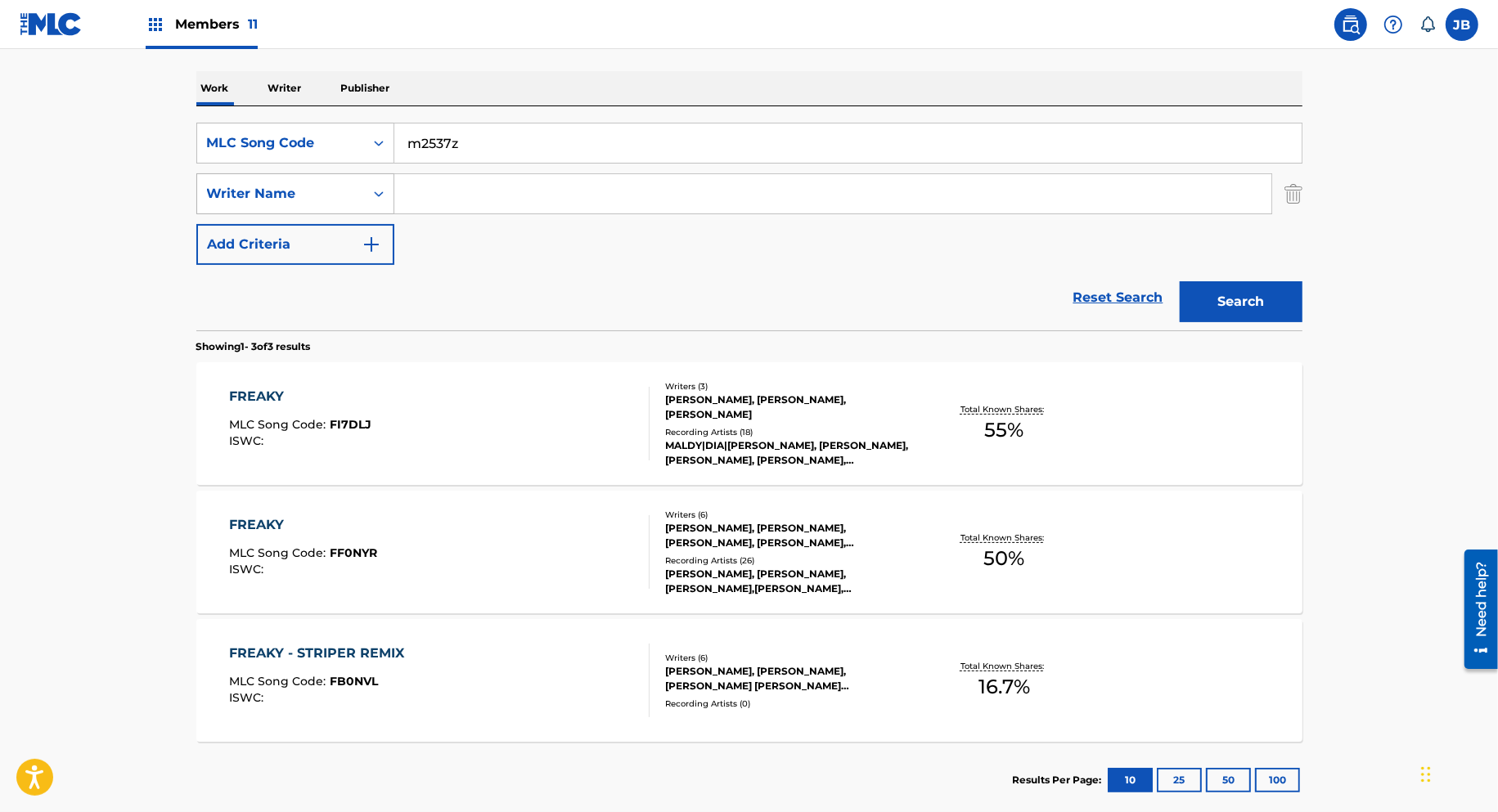
click at [1179, 282] on button "Search" at bounding box center [1241, 302] width 122 height 41
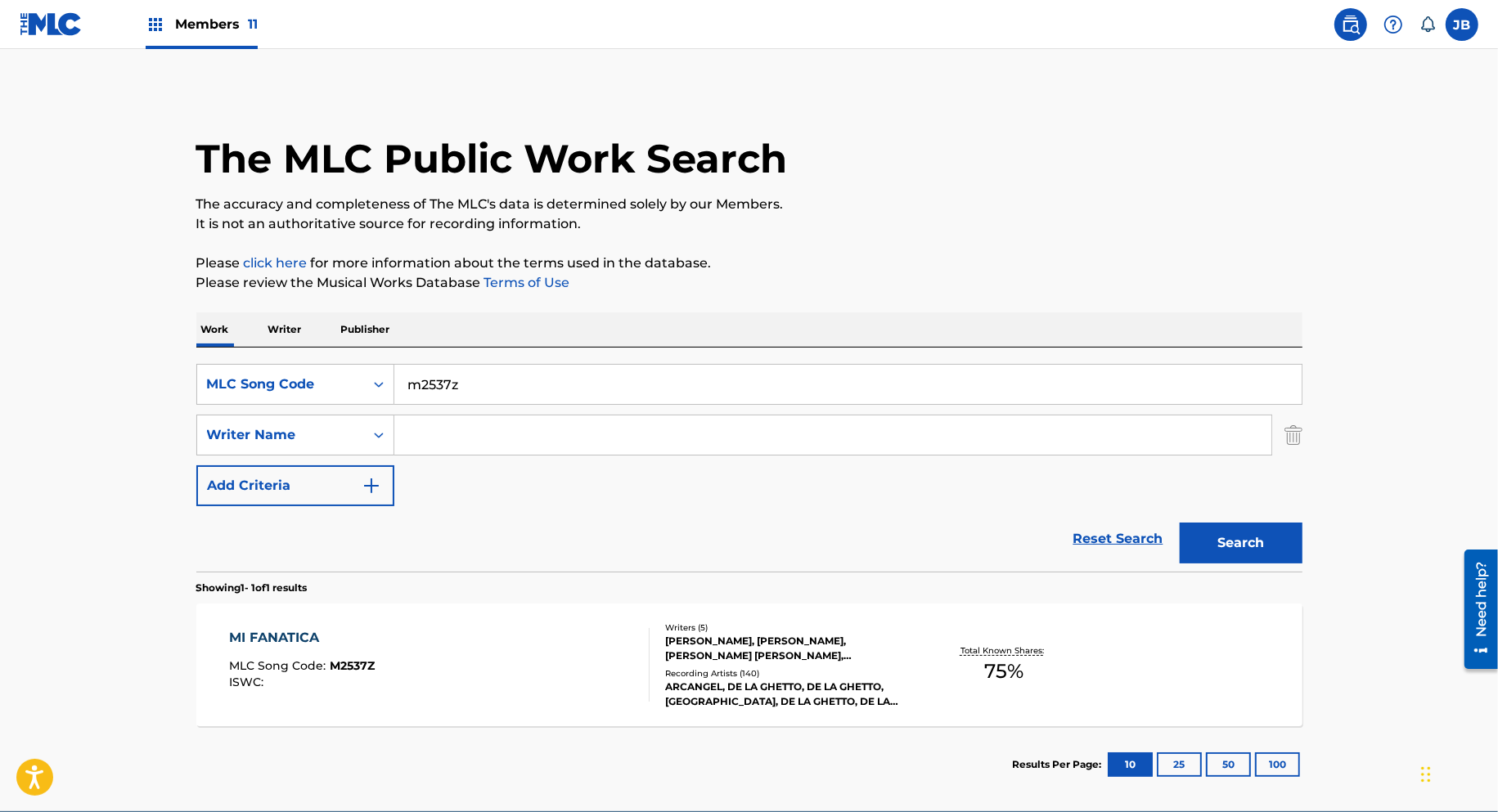
click at [574, 619] on div "MI FANATICA MLC Song Code : M2537Z ISWC : Writers ( 5 ) [PERSON_NAME], [PERSON_…" at bounding box center [749, 664] width 1106 height 122
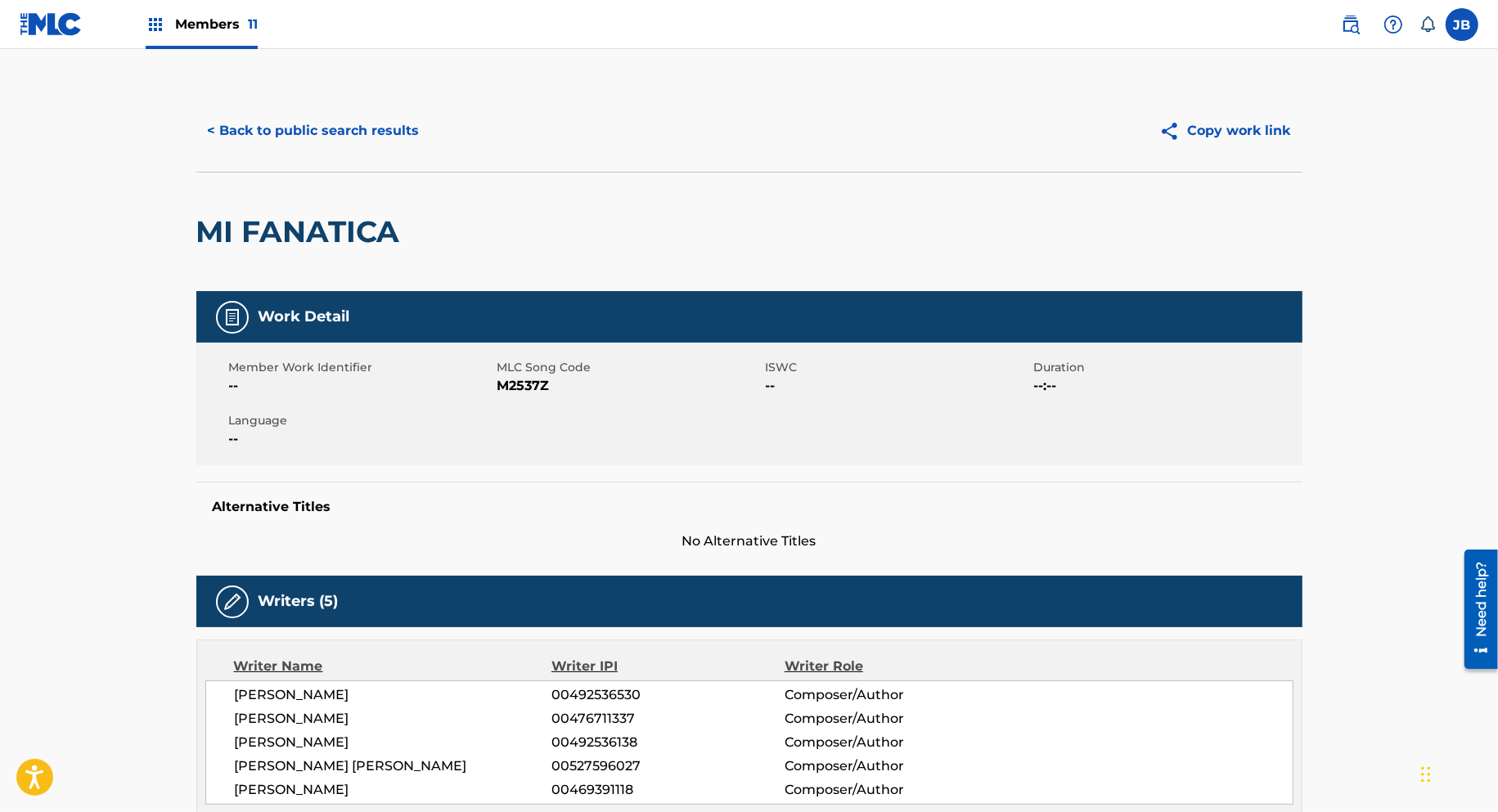
click at [314, 128] on button "< Back to public search results" at bounding box center [314, 131] width 235 height 41
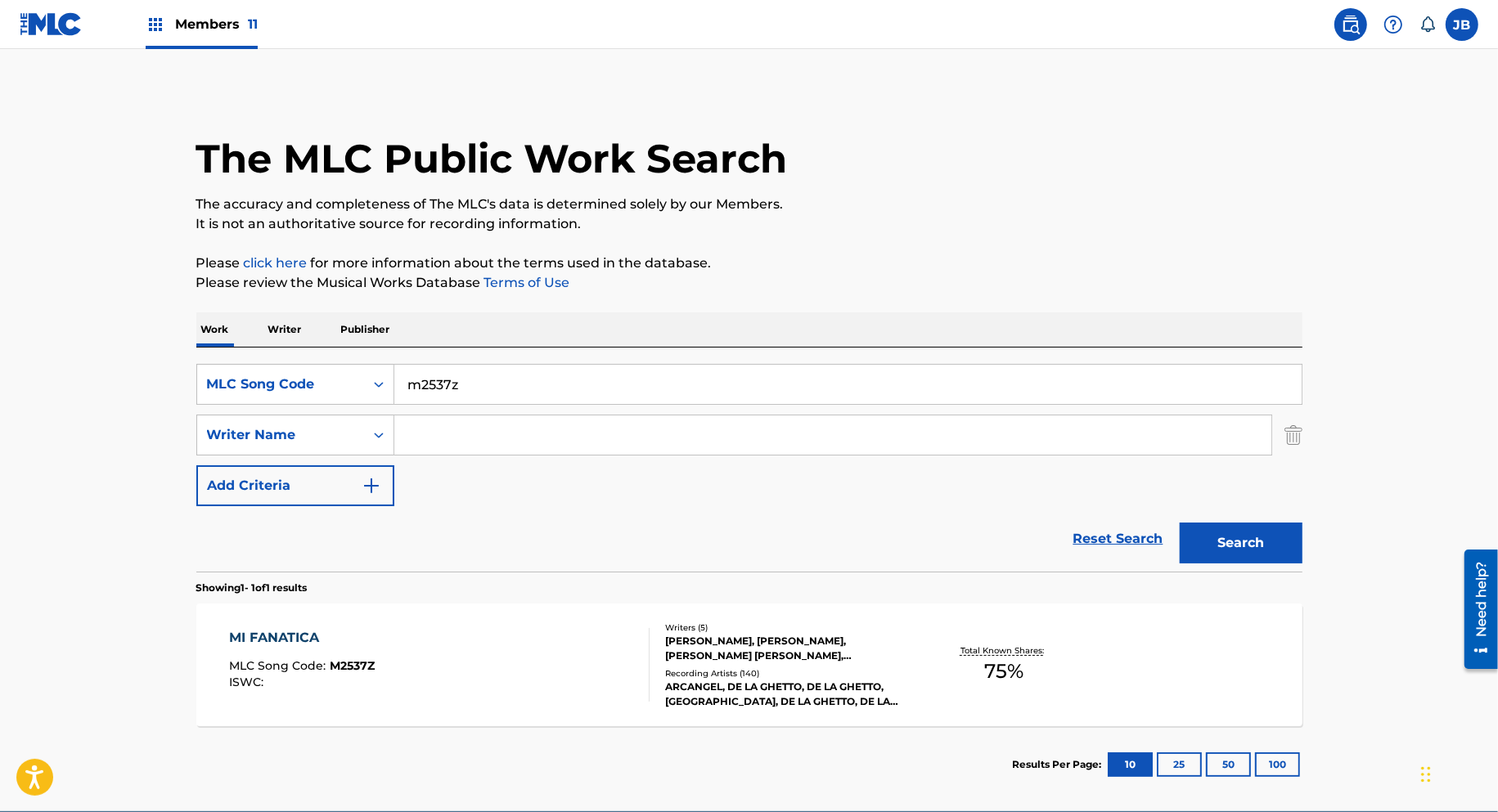
click at [500, 394] on input "m2537z" at bounding box center [848, 385] width 907 height 39
paste input "e1875y"
type input "e1875y"
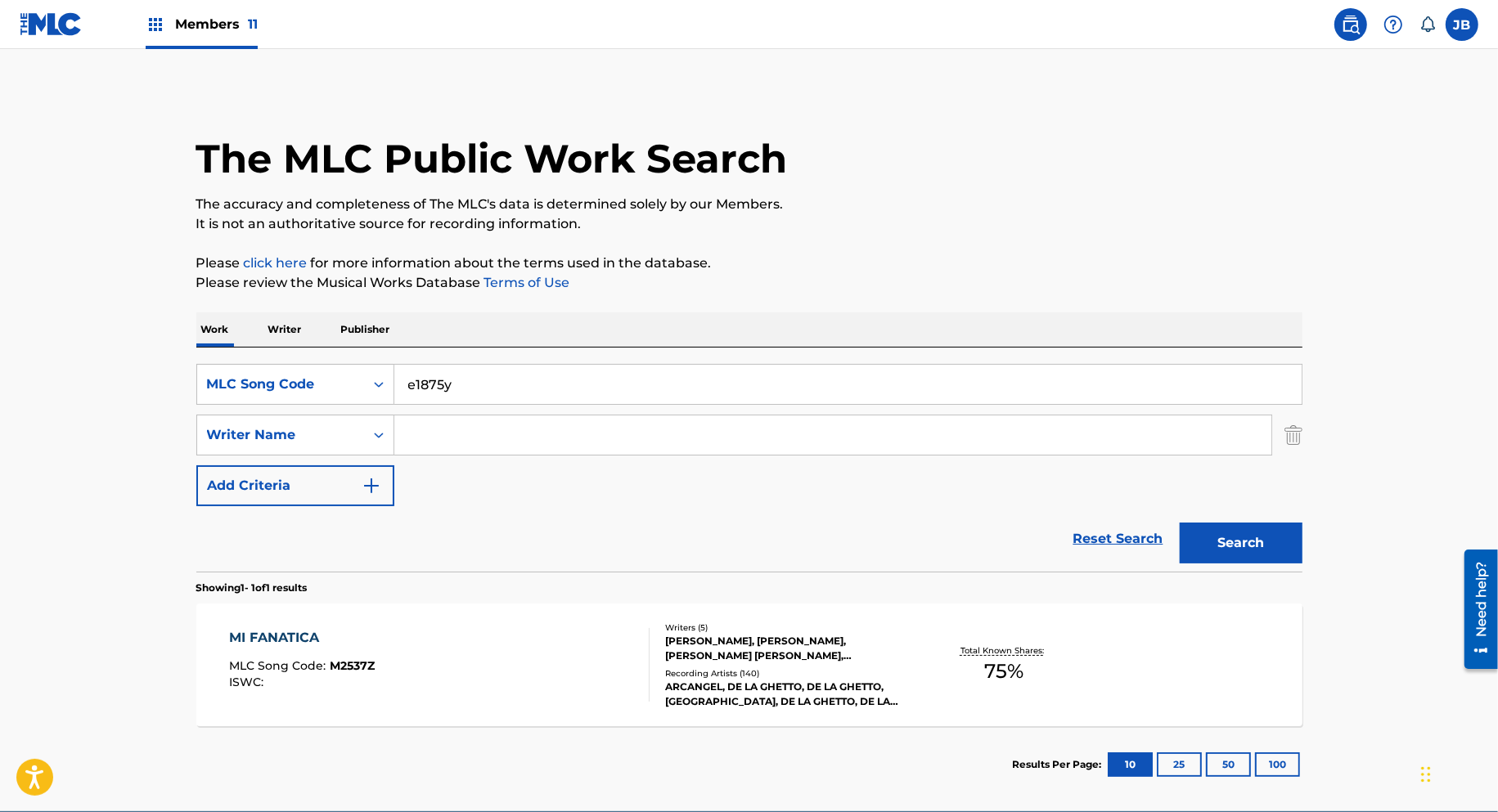
click at [1179, 523] on button "Search" at bounding box center [1241, 543] width 122 height 41
